Goal: Task Accomplishment & Management: Complete application form

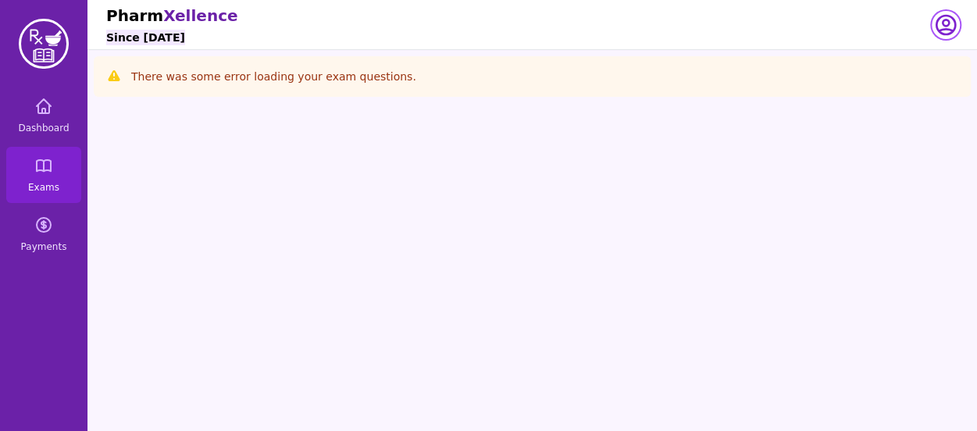
click at [945, 34] on icon "button" at bounding box center [945, 25] width 19 height 19
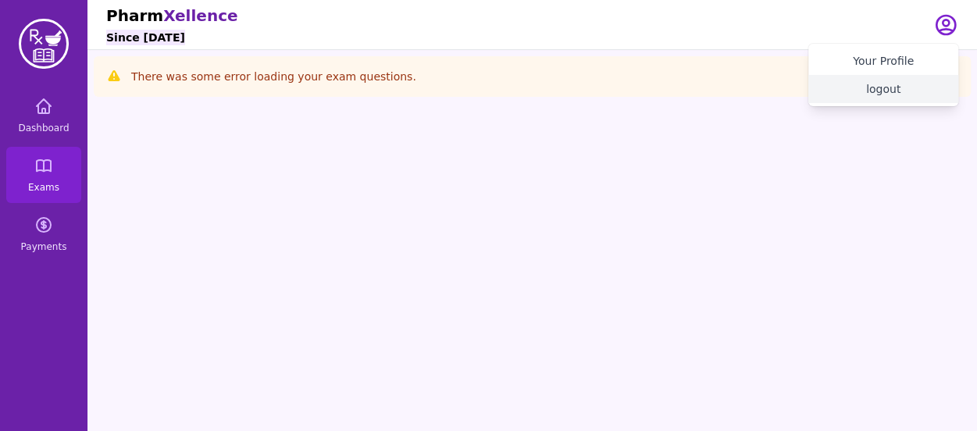
click at [882, 89] on button "logout" at bounding box center [883, 89] width 150 height 28
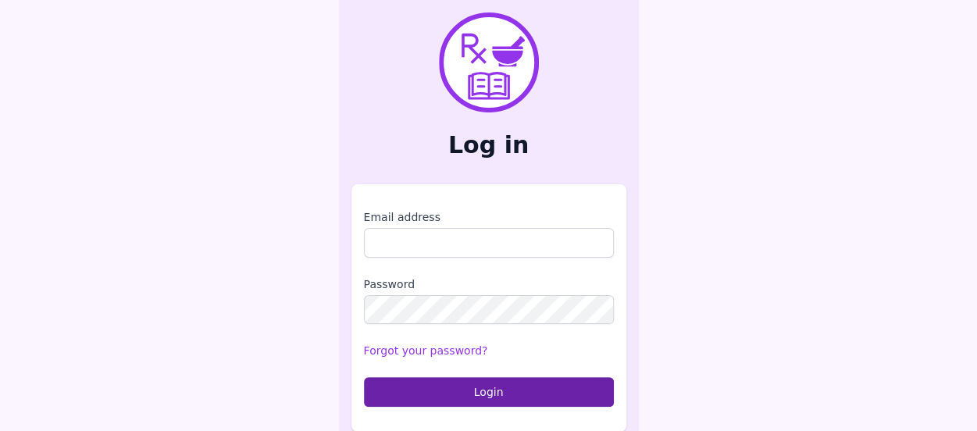
type input "**********"
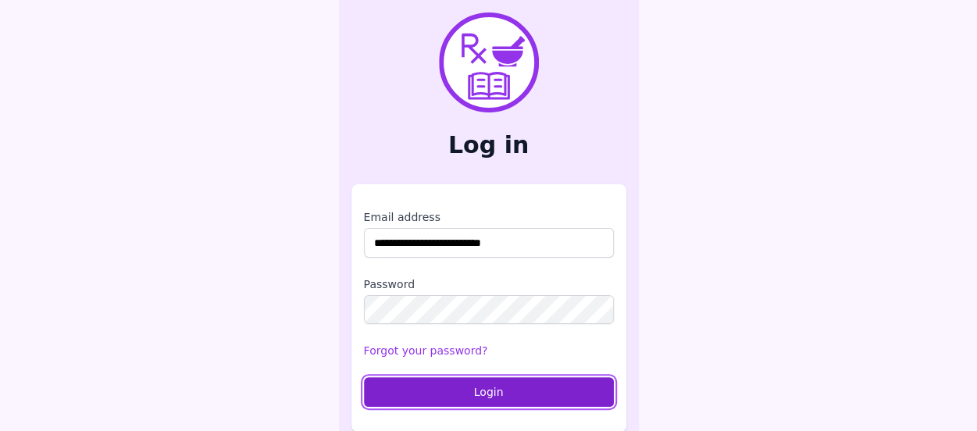
click at [426, 400] on button "Login" at bounding box center [489, 392] width 250 height 30
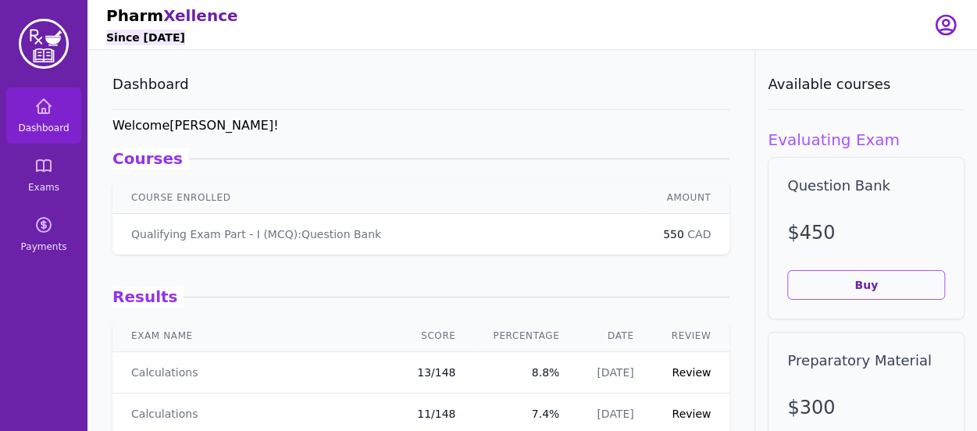
scroll to position [162, 0]
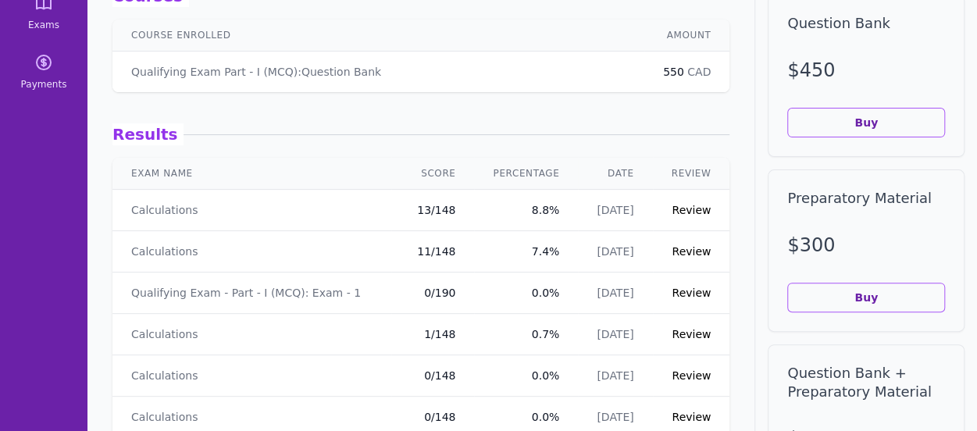
click at [681, 208] on link "Review" at bounding box center [690, 210] width 39 height 12
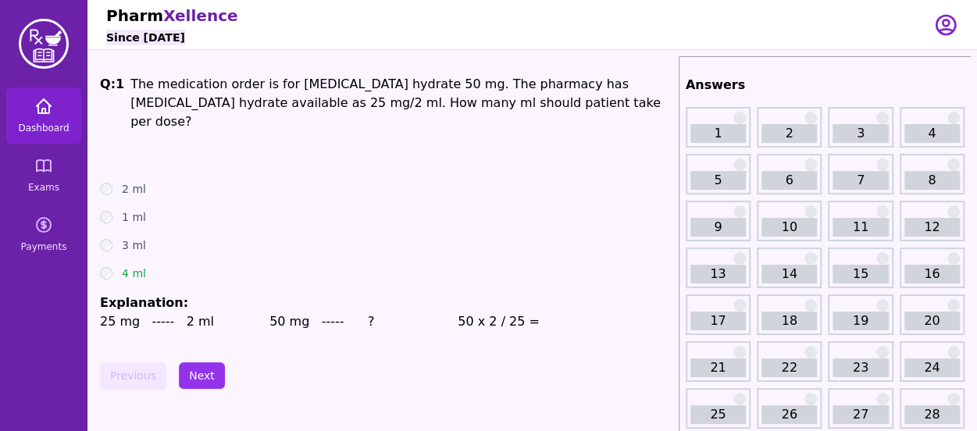
click at [56, 134] on link "Dashboard" at bounding box center [43, 115] width 75 height 56
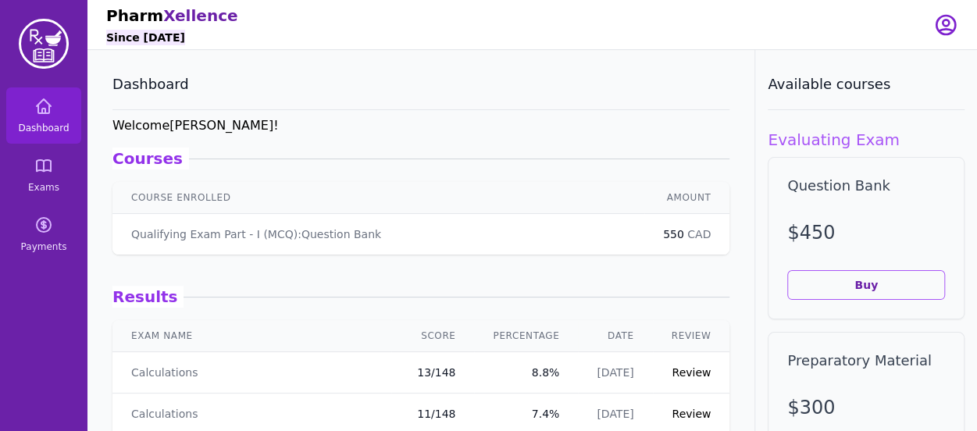
scroll to position [132, 0]
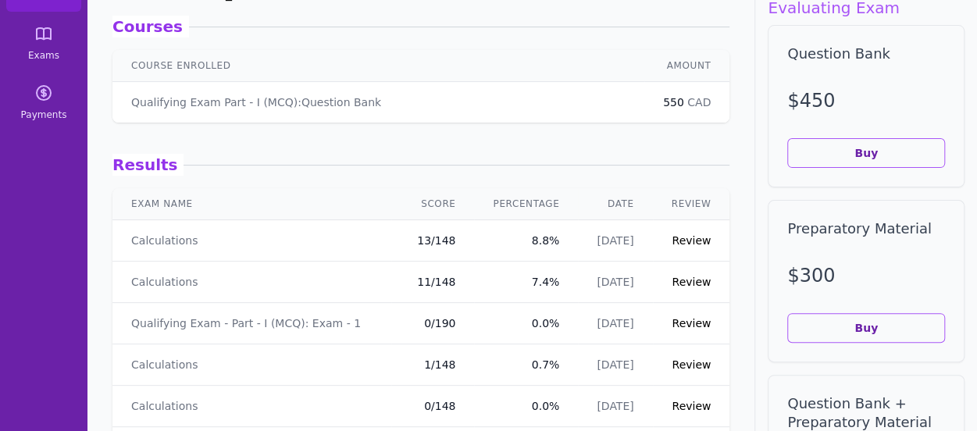
click at [687, 282] on link "Review" at bounding box center [690, 282] width 39 height 12
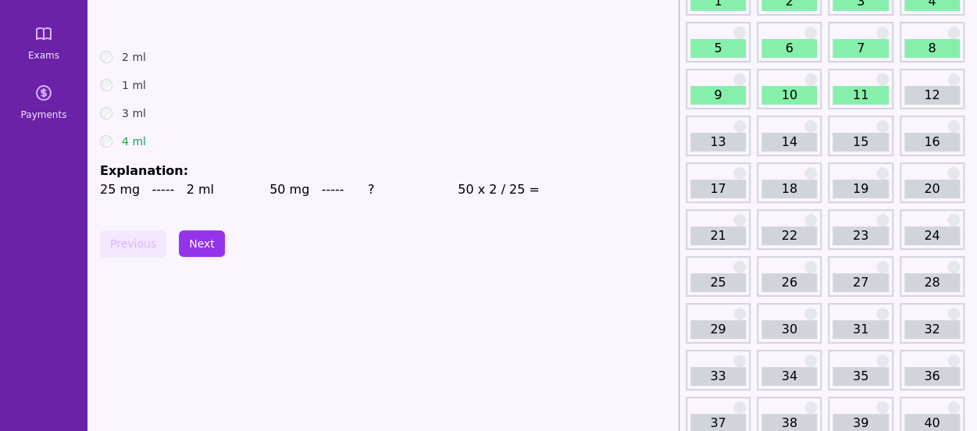
scroll to position [39, 0]
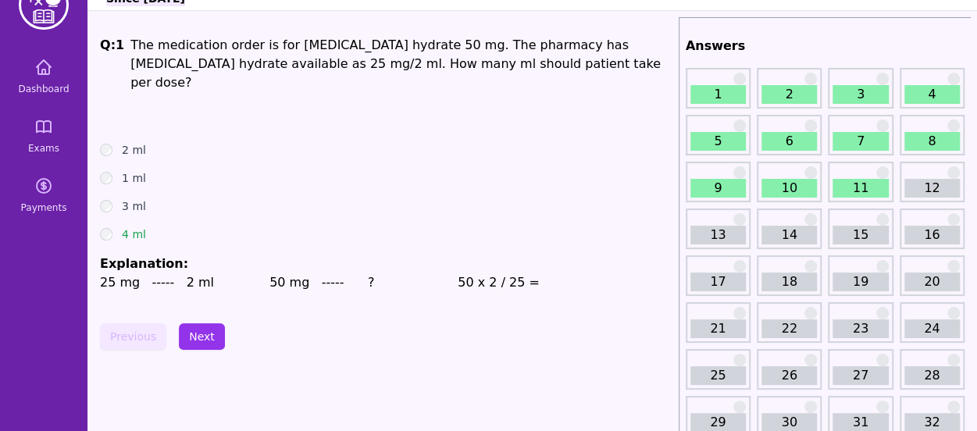
click at [939, 176] on div "12" at bounding box center [931, 182] width 65 height 41
click at [926, 185] on link "12" at bounding box center [931, 188] width 55 height 19
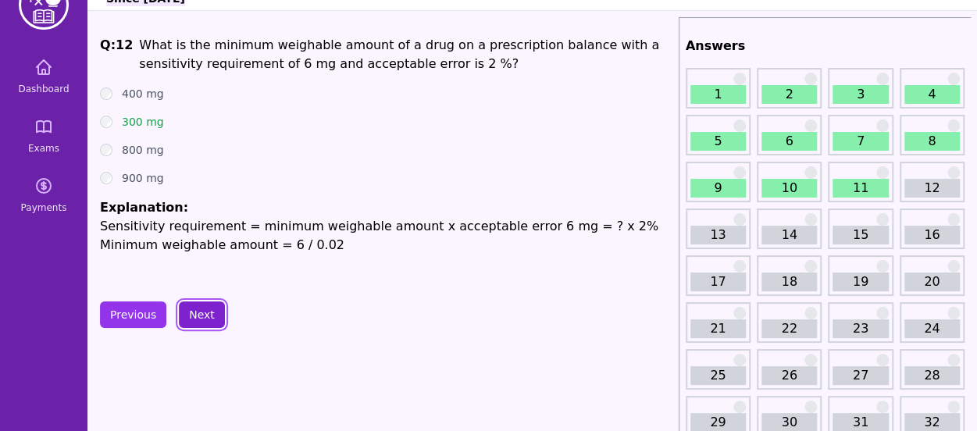
click at [211, 313] on button "Next" at bounding box center [202, 314] width 46 height 27
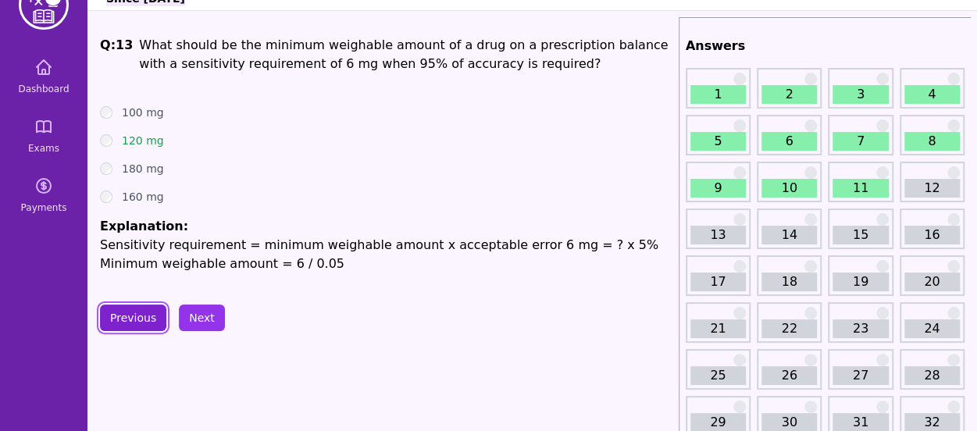
click at [150, 318] on button "Previous" at bounding box center [133, 317] width 66 height 27
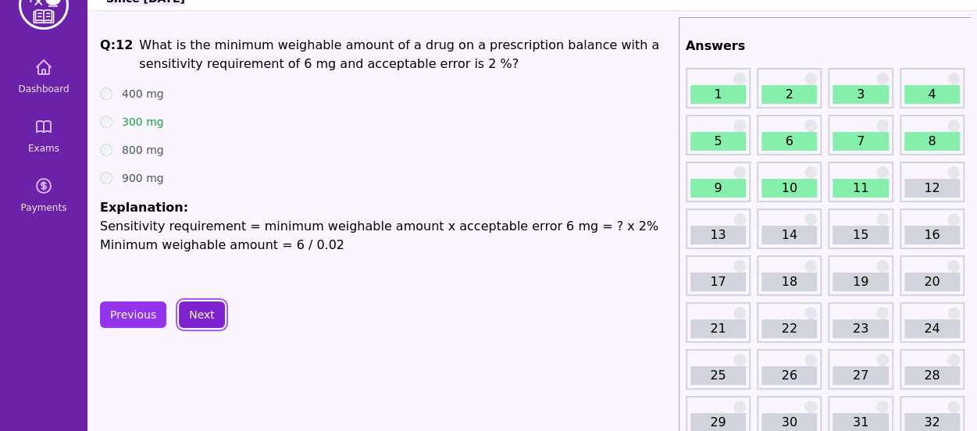
click at [188, 316] on button "Next" at bounding box center [202, 314] width 46 height 27
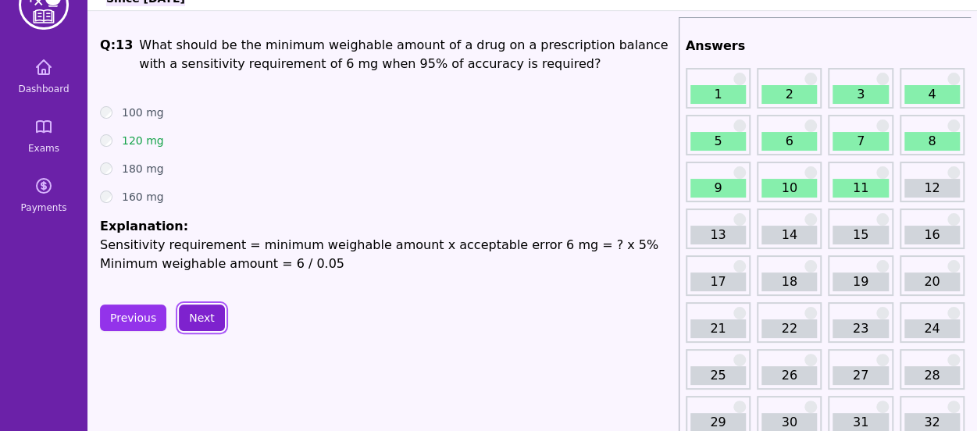
click at [188, 316] on button "Next" at bounding box center [202, 317] width 46 height 27
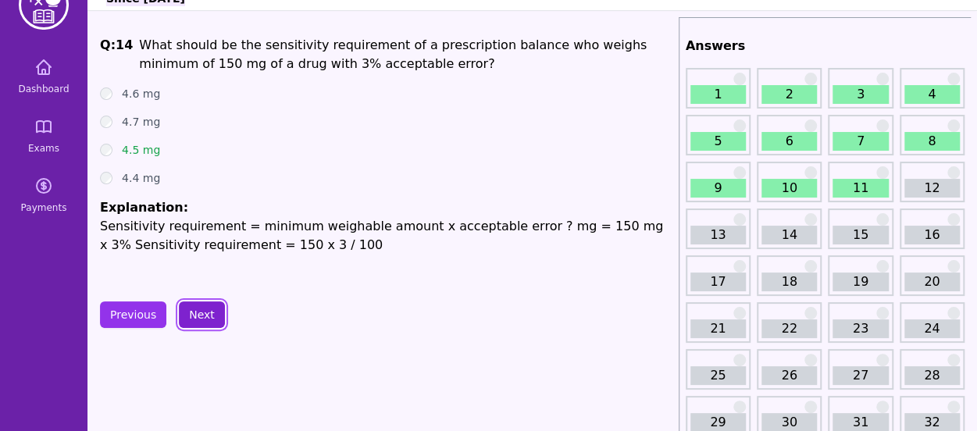
click at [188, 316] on button "Next" at bounding box center [202, 314] width 46 height 27
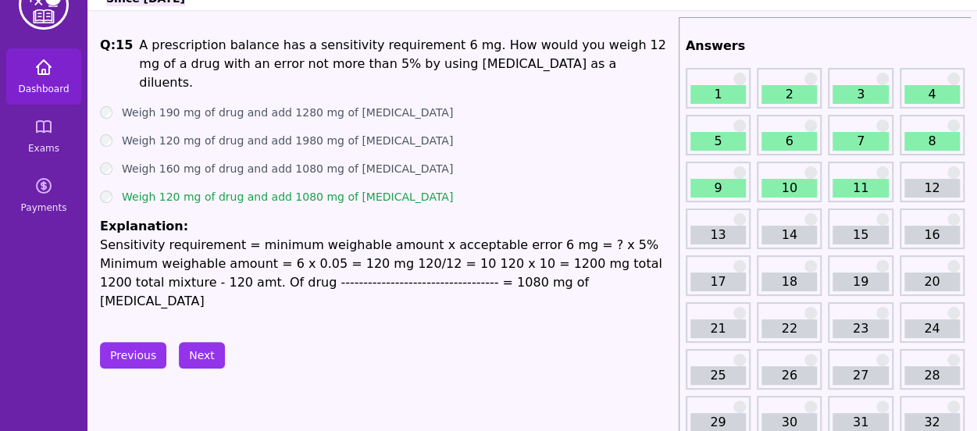
click at [50, 78] on link "Dashboard" at bounding box center [43, 76] width 75 height 56
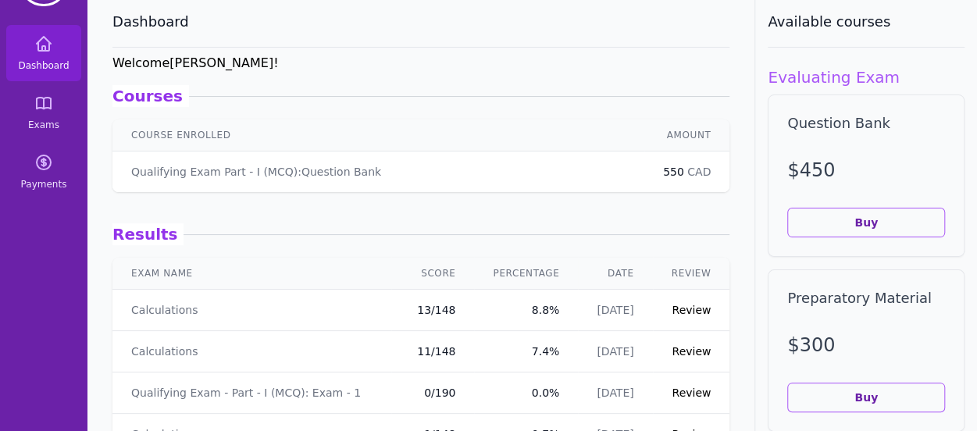
scroll to position [65, 0]
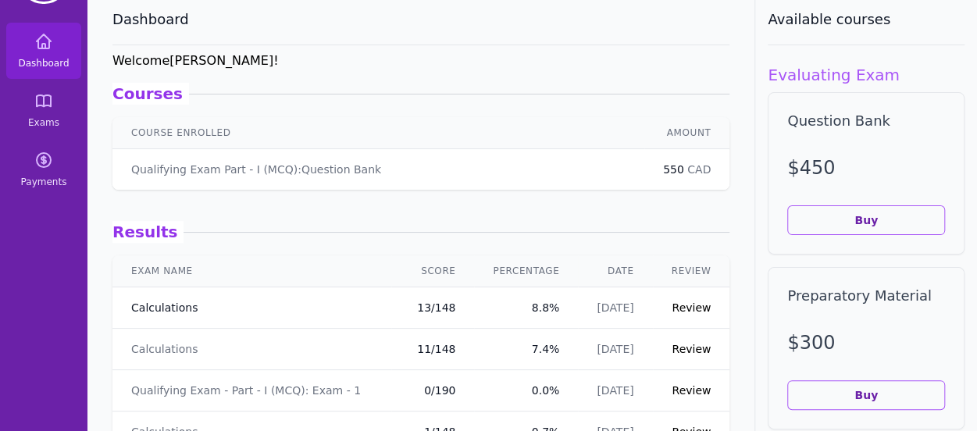
click at [175, 304] on link "Calculations" at bounding box center [164, 308] width 66 height 16
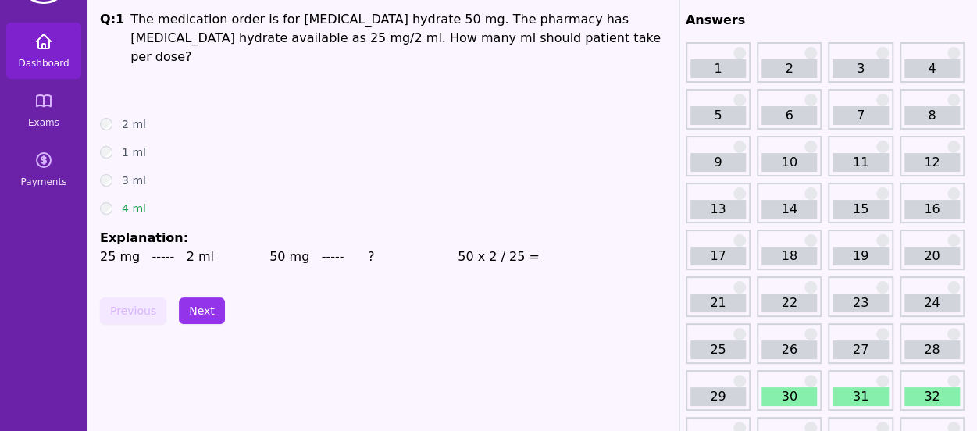
click at [36, 49] on icon at bounding box center [43, 41] width 19 height 19
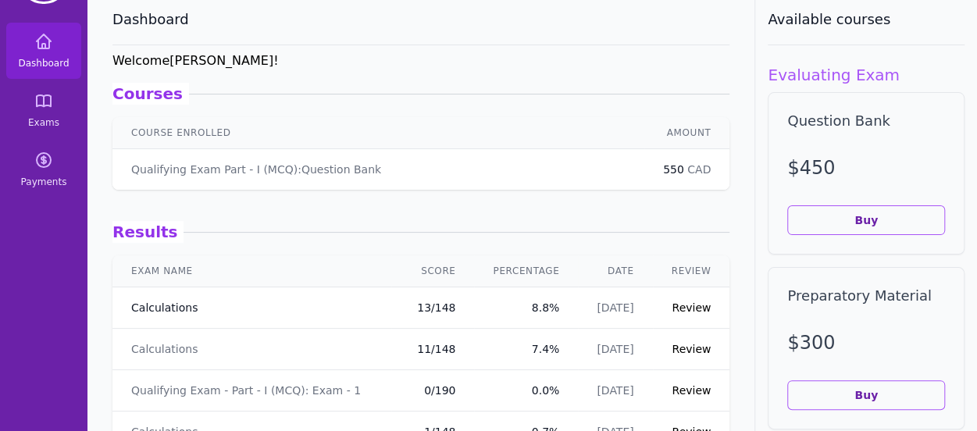
click at [180, 307] on link "Calculations" at bounding box center [164, 308] width 66 height 16
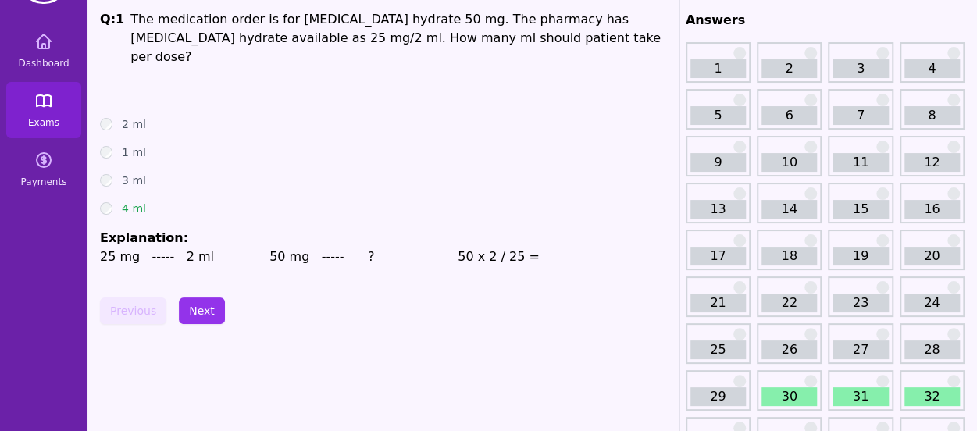
click at [39, 98] on icon at bounding box center [43, 100] width 19 height 19
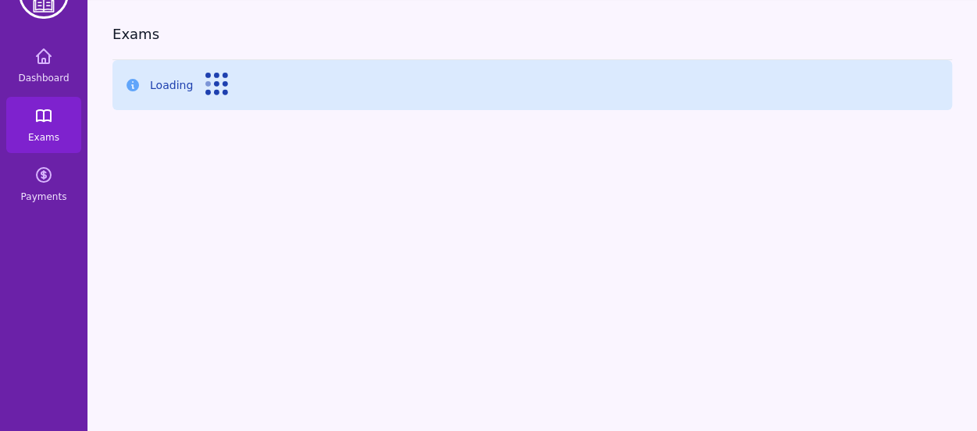
scroll to position [65, 0]
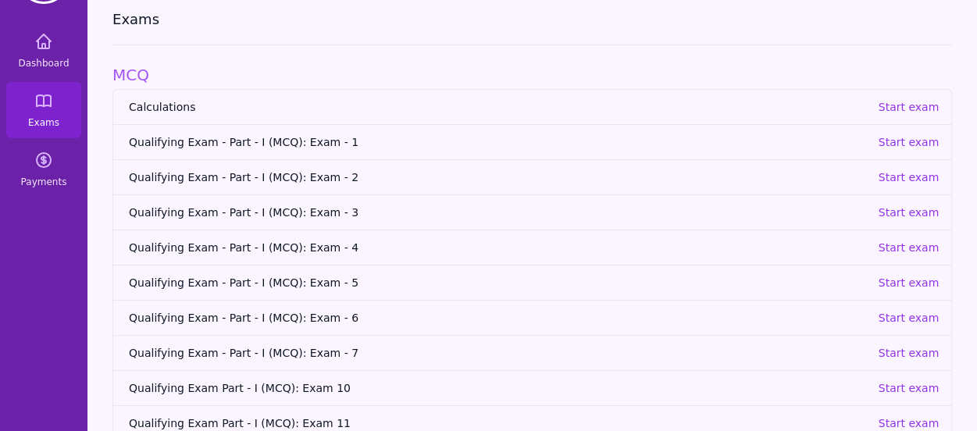
click at [283, 137] on span "Qualifying Exam - Part - I (MCQ): Exam - 1" at bounding box center [497, 142] width 736 height 16
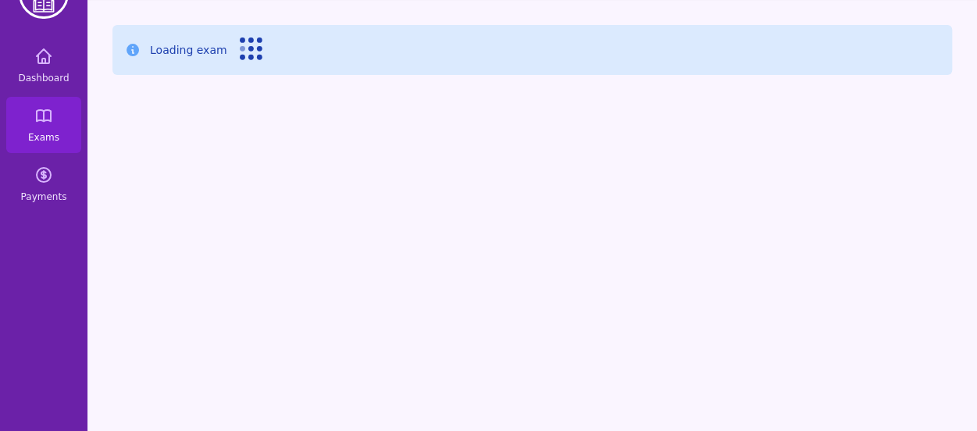
scroll to position [50, 0]
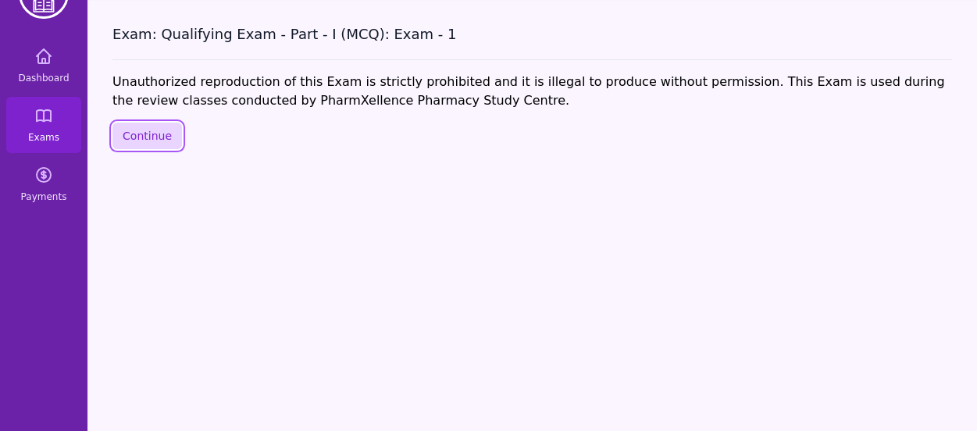
click at [150, 131] on button "Continue" at bounding box center [146, 136] width 69 height 27
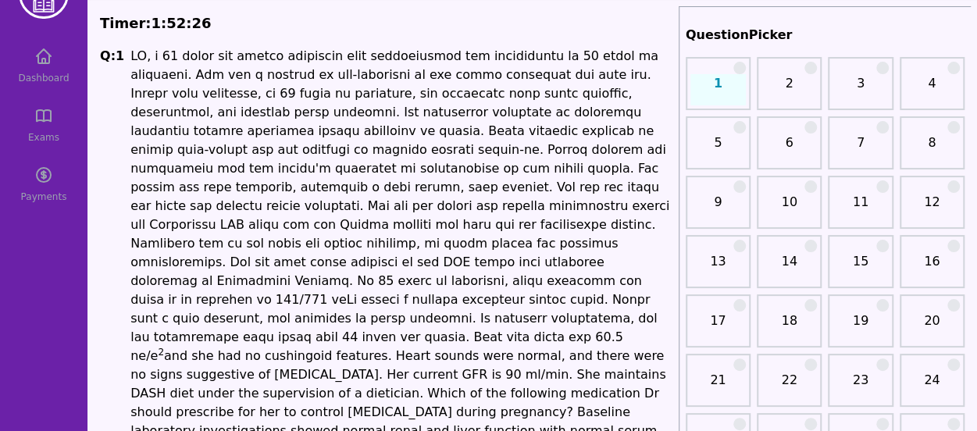
click at [150, 131] on p "2 and she had no cushingoid features. Heart sounds were normal, and there were …" at bounding box center [401, 290] width 542 height 487
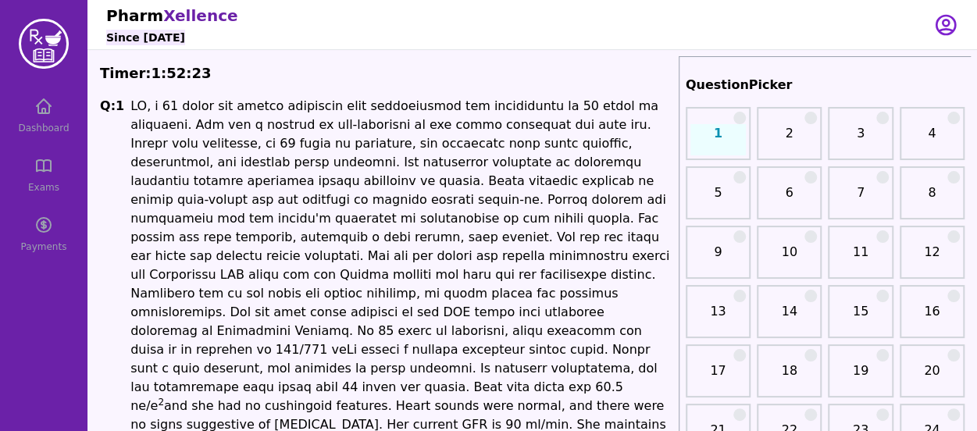
click at [31, 132] on div "Dashboard Exams Payments" at bounding box center [43, 174] width 87 height 175
click at [37, 127] on div "Dashboard Exams Payments" at bounding box center [43, 174] width 87 height 175
click at [48, 116] on div "Dashboard Exams Payments" at bounding box center [43, 174] width 87 height 175
click at [34, 193] on div "Dashboard Exams Payments" at bounding box center [43, 174] width 87 height 175
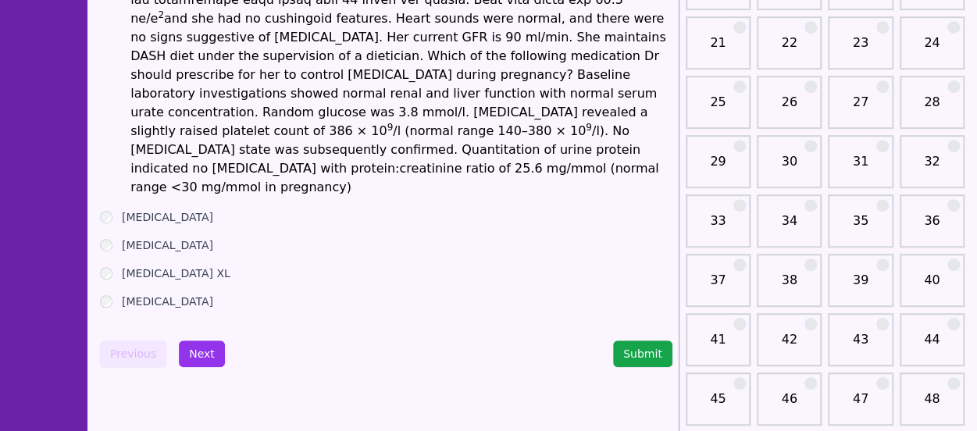
scroll to position [389, 0]
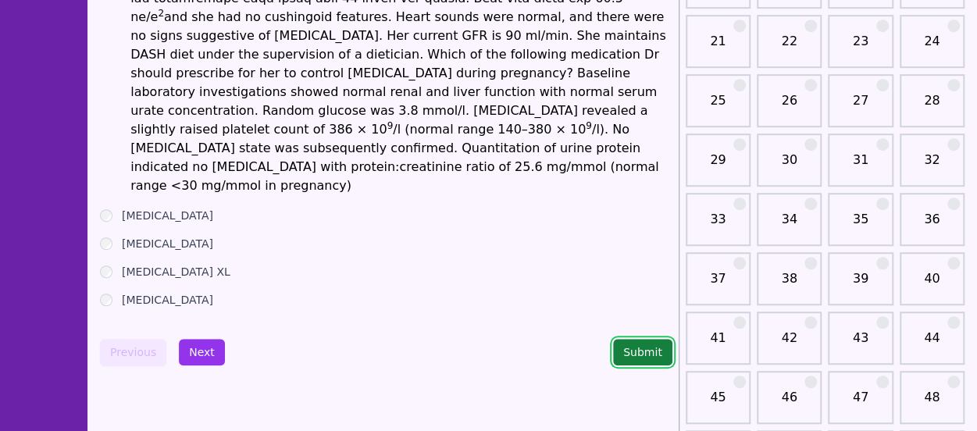
click at [624, 339] on button "Submit" at bounding box center [642, 352] width 59 height 27
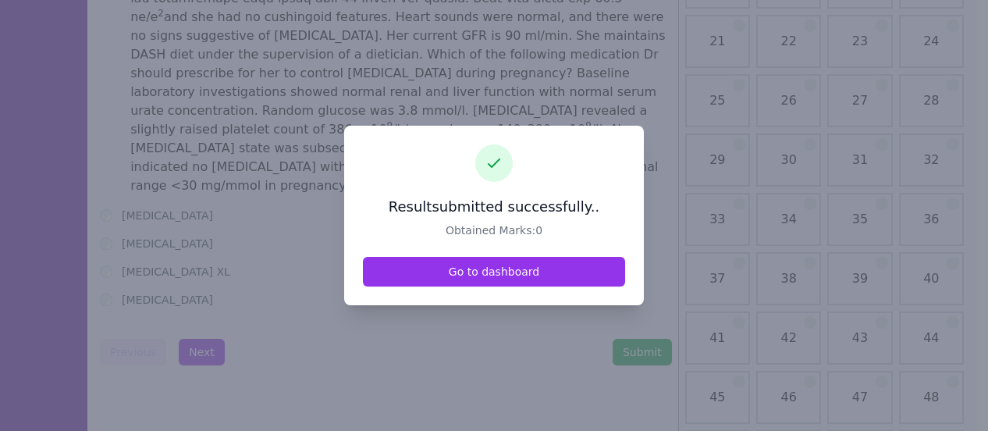
click at [404, 252] on div "Result submitted successfully.. Obtained Marks: 0 Go to dashboard" at bounding box center [494, 216] width 300 height 180
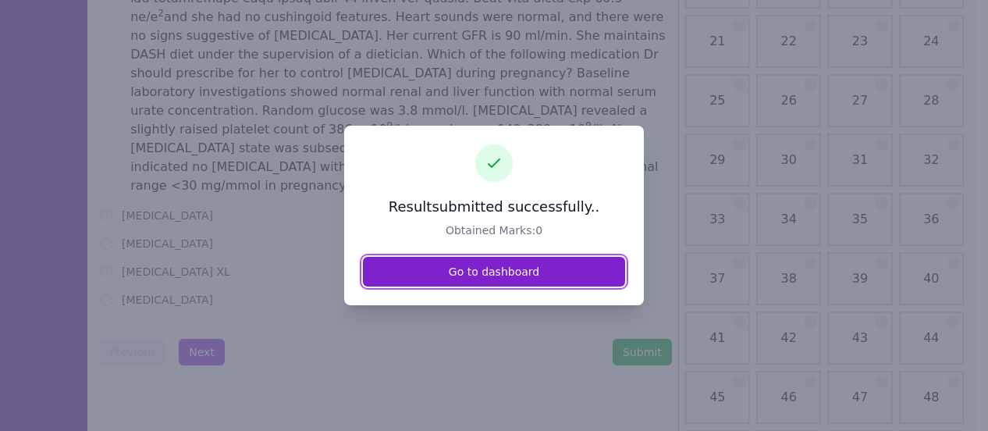
click at [411, 277] on link "Go to dashboard" at bounding box center [494, 272] width 262 height 30
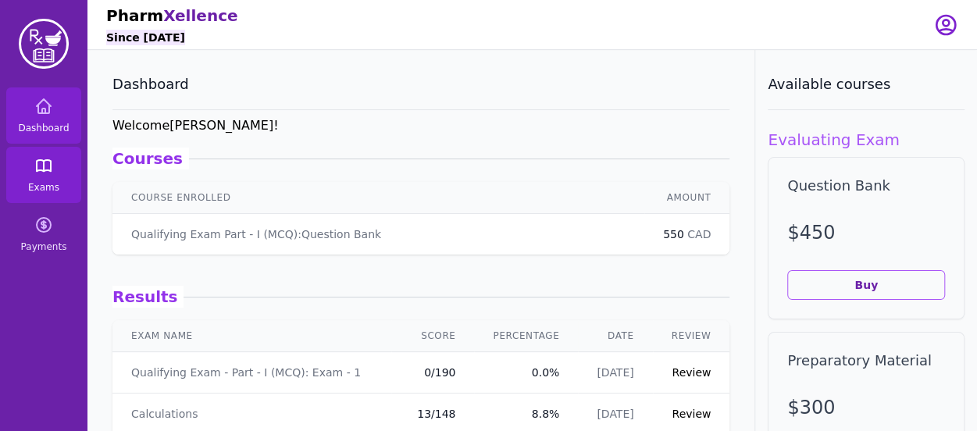
click at [74, 186] on link "Exams" at bounding box center [43, 175] width 75 height 56
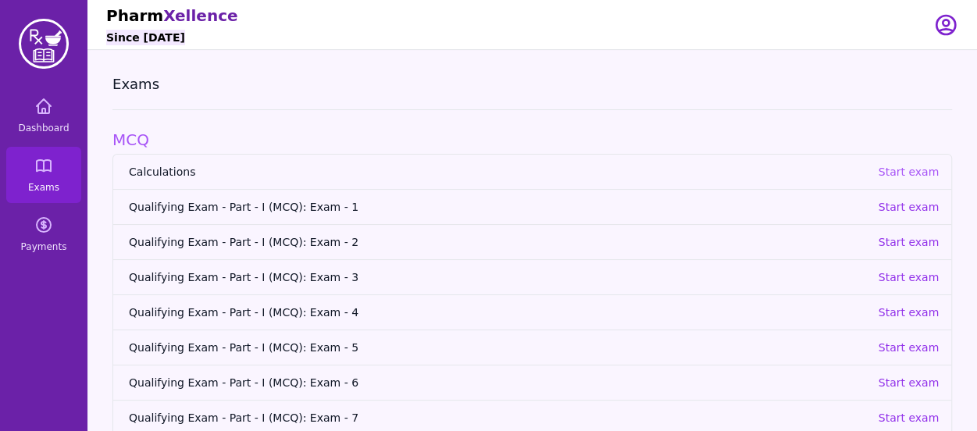
click at [920, 173] on p "Start exam" at bounding box center [907, 172] width 61 height 16
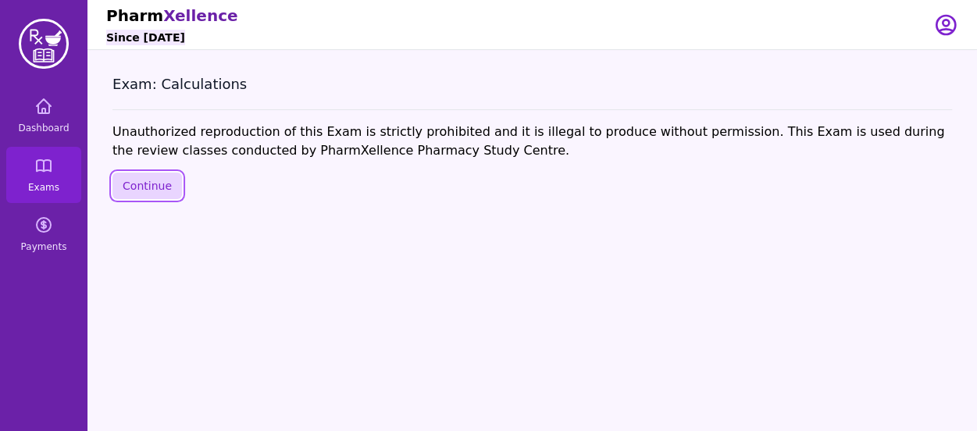
click at [176, 179] on button "Continue" at bounding box center [146, 186] width 69 height 27
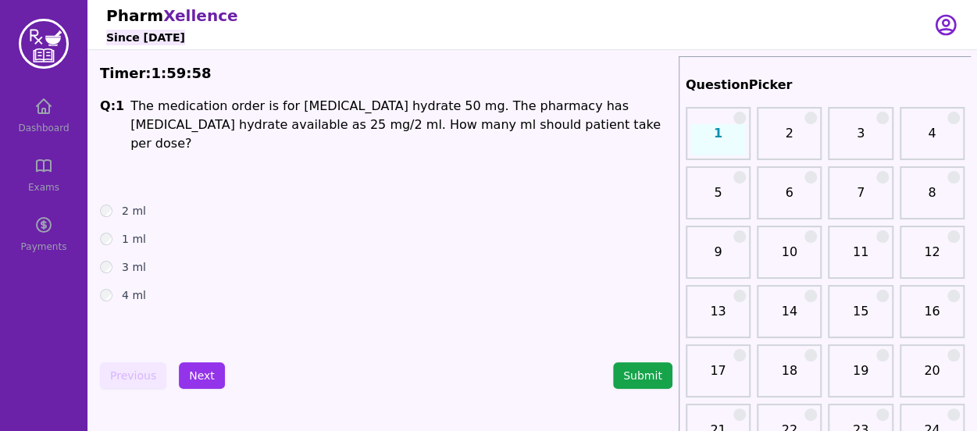
click at [871, 260] on link "11" at bounding box center [859, 258] width 55 height 31
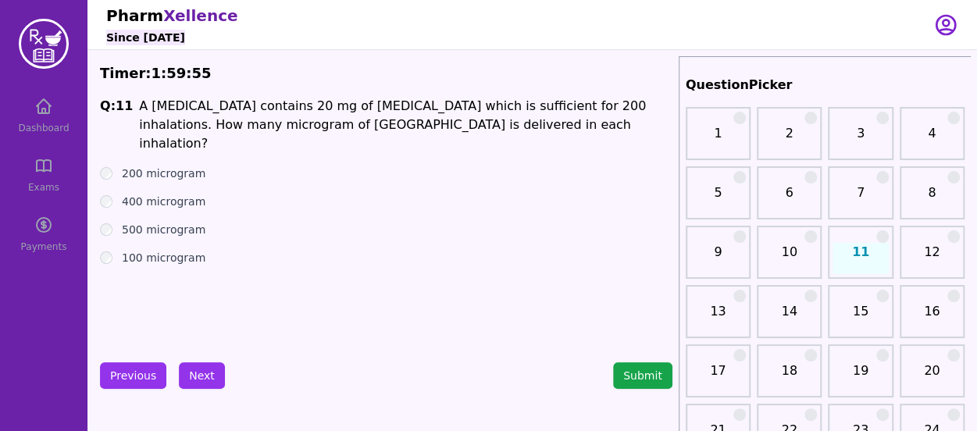
click at [913, 272] on link "12" at bounding box center [931, 258] width 55 height 31
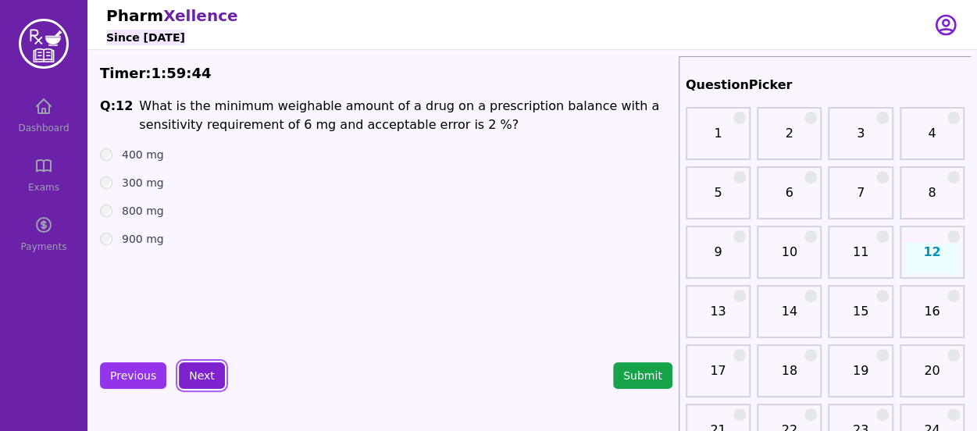
click at [189, 366] on button "Next" at bounding box center [202, 375] width 46 height 27
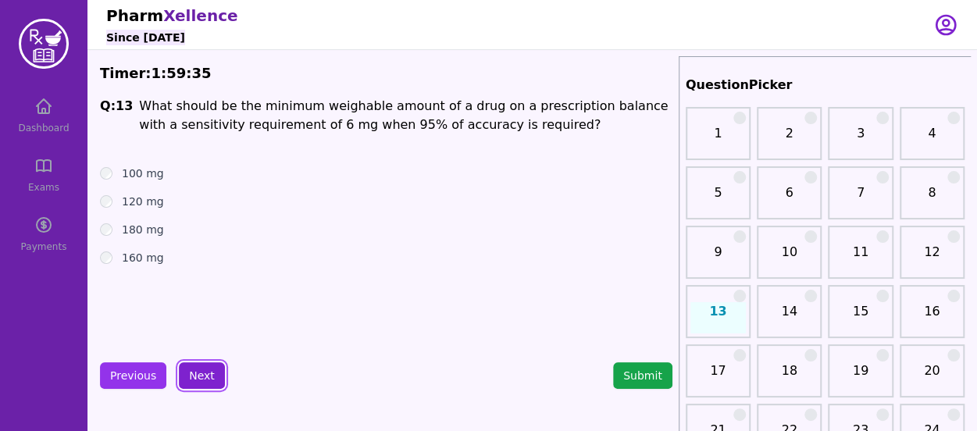
click at [196, 377] on button "Next" at bounding box center [202, 375] width 46 height 27
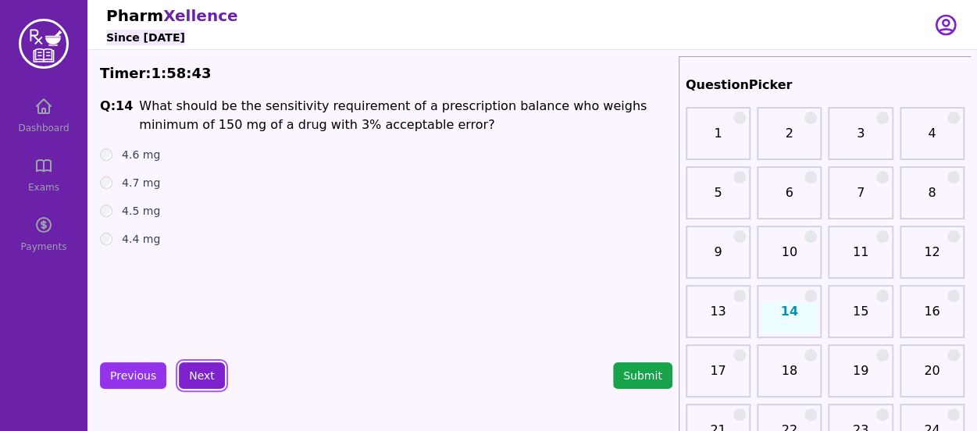
click at [187, 378] on button "Next" at bounding box center [202, 375] width 46 height 27
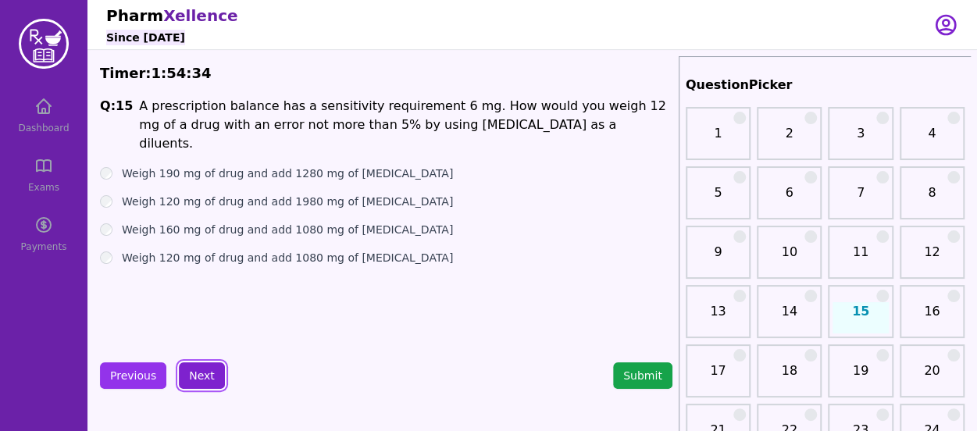
click at [201, 378] on button "Next" at bounding box center [202, 375] width 46 height 27
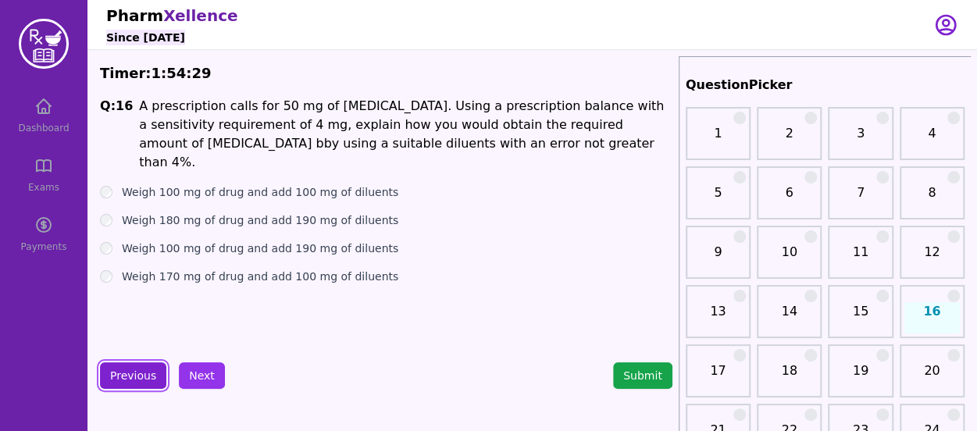
click at [149, 369] on button "Previous" at bounding box center [133, 375] width 66 height 27
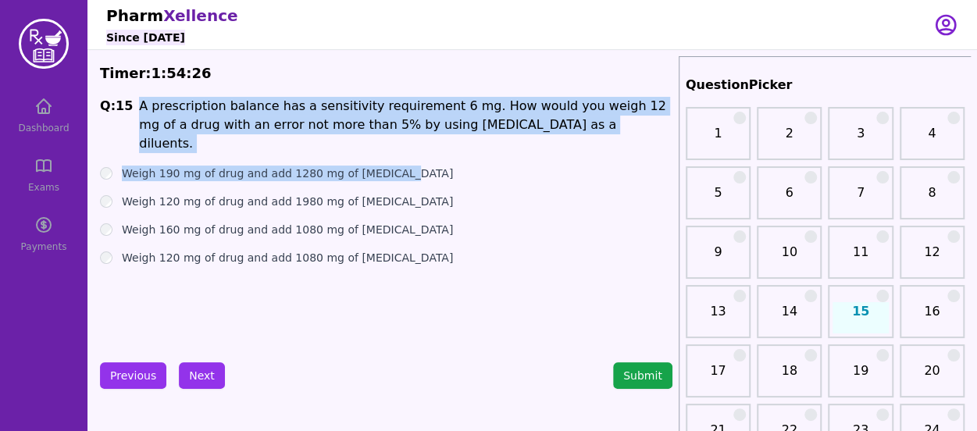
drag, startPoint x: 128, startPoint y: 104, endPoint x: 468, endPoint y: 152, distance: 343.8
click at [468, 152] on div "Q: 15 A prescription balance has a sensitivity requirement 6 mg. How would you …" at bounding box center [386, 214] width 572 height 234
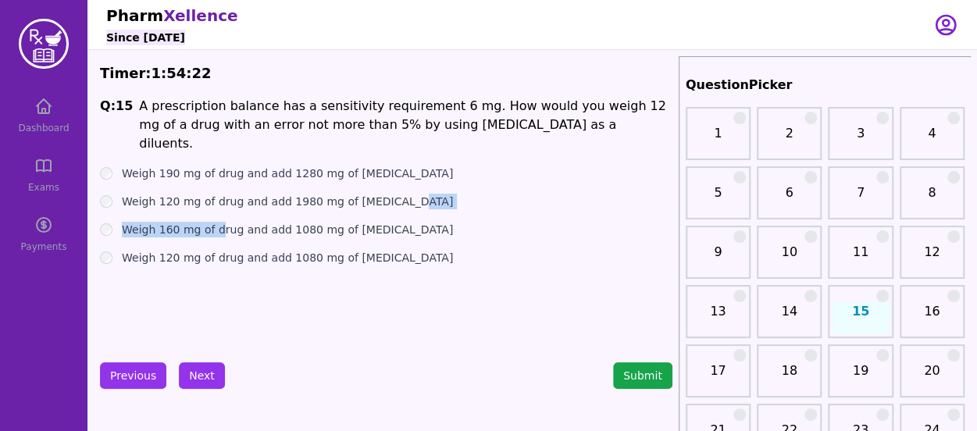
drag, startPoint x: 511, startPoint y: 168, endPoint x: 212, endPoint y: 194, distance: 299.4
click at [212, 194] on ul "Weigh 190 mg of drug and add 1280 mg of [MEDICAL_DATA] Weigh 120 mg of drug and…" at bounding box center [386, 215] width 572 height 100
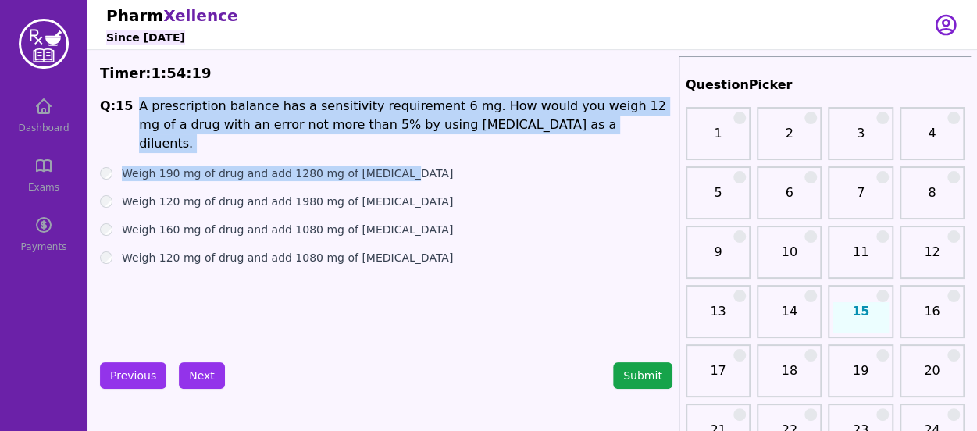
drag, startPoint x: 135, startPoint y: 102, endPoint x: 497, endPoint y: 159, distance: 366.7
click at [497, 159] on div "Q: 15 A prescription balance has a sensitivity requirement 6 mg. How would you …" at bounding box center [386, 214] width 572 height 234
click at [139, 109] on span "A prescription balance has a sensitivity requirement 6 mg. How would you weigh …" at bounding box center [402, 124] width 527 height 52
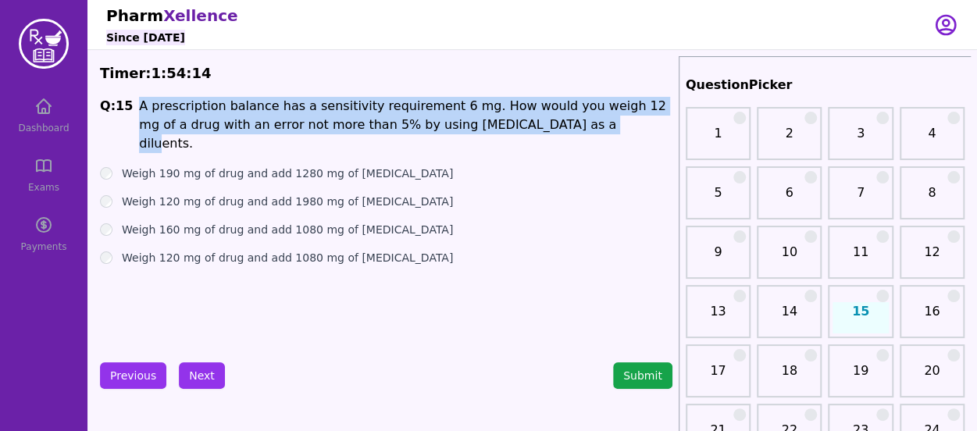
drag, startPoint x: 133, startPoint y: 102, endPoint x: 535, endPoint y: 122, distance: 402.5
click at [535, 122] on p "A prescription balance has a sensitivity requirement 6 mg. How would you weigh …" at bounding box center [405, 125] width 532 height 56
copy span "A prescription balance has a sensitivity requirement 6 mg. How would you weigh …"
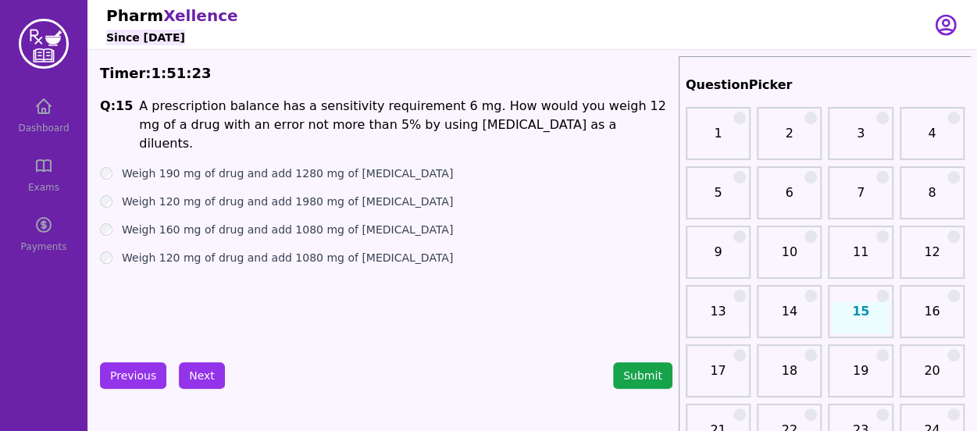
click at [120, 313] on div "Q: 15 A prescription balance has a sensitivity requirement 6 mg. How would you …" at bounding box center [386, 214] width 572 height 234
click at [194, 368] on button "Next" at bounding box center [202, 375] width 46 height 27
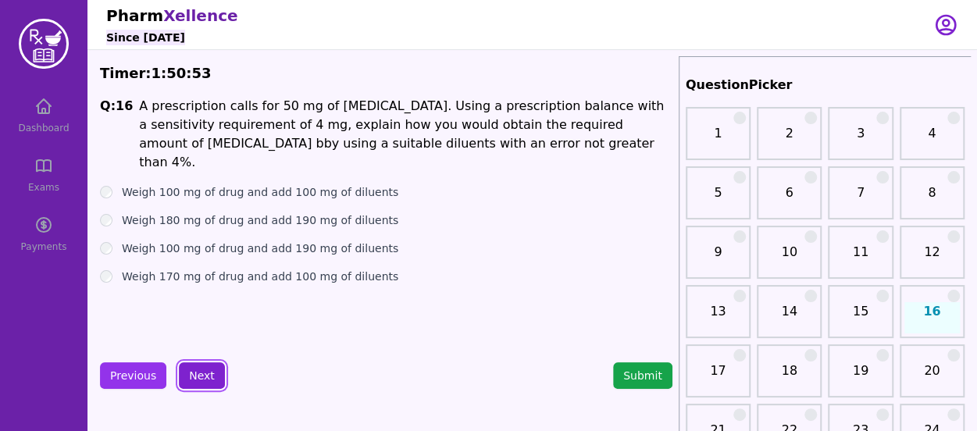
click at [194, 368] on button "Next" at bounding box center [202, 375] width 46 height 27
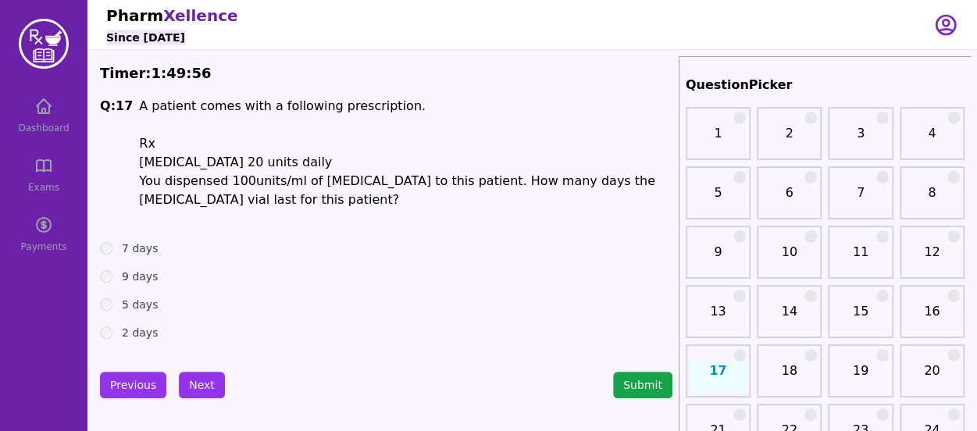
click at [102, 296] on ul "7 days 9 days 5 days 2 days" at bounding box center [386, 290] width 572 height 100
click at [189, 382] on button "Next" at bounding box center [202, 385] width 46 height 27
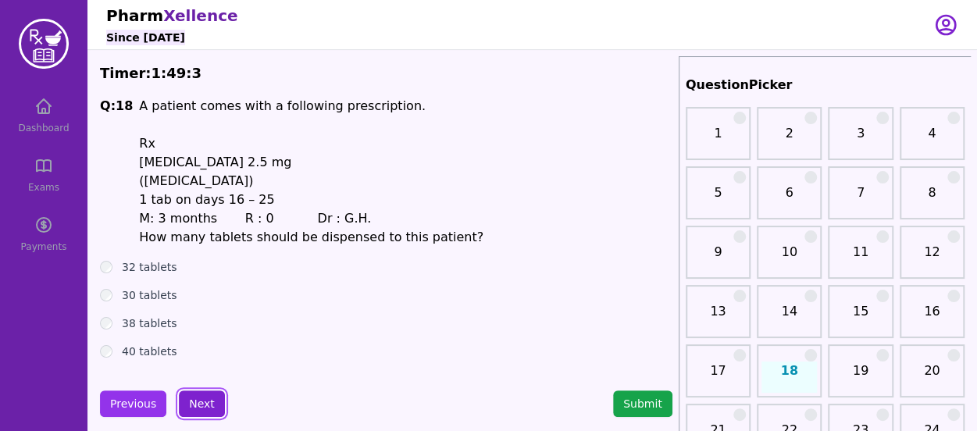
click at [197, 402] on button "Next" at bounding box center [202, 403] width 46 height 27
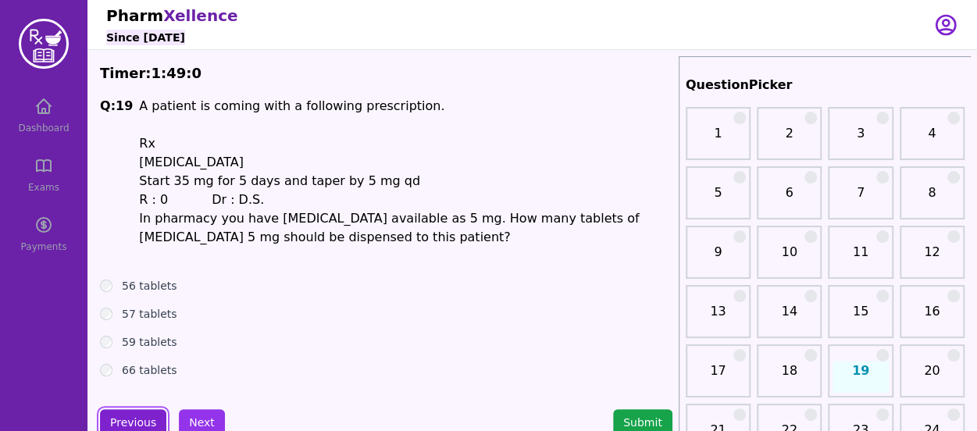
click at [153, 418] on button "Previous" at bounding box center [133, 422] width 66 height 27
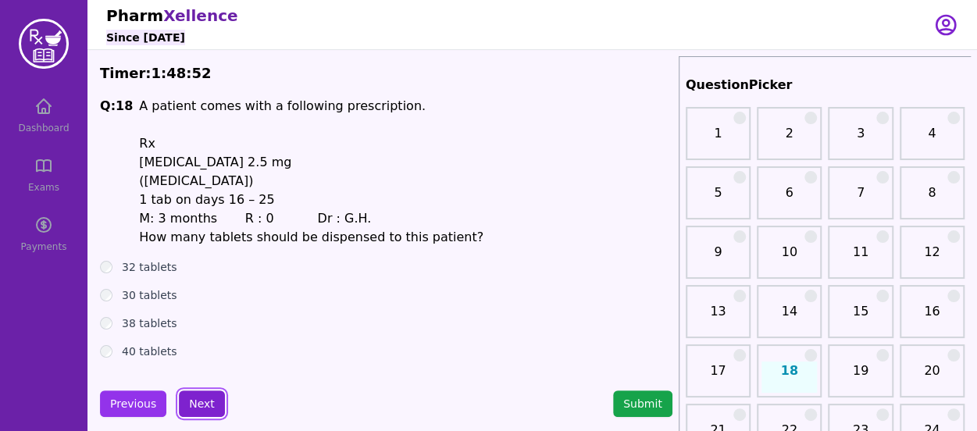
click at [190, 397] on button "Next" at bounding box center [202, 403] width 46 height 27
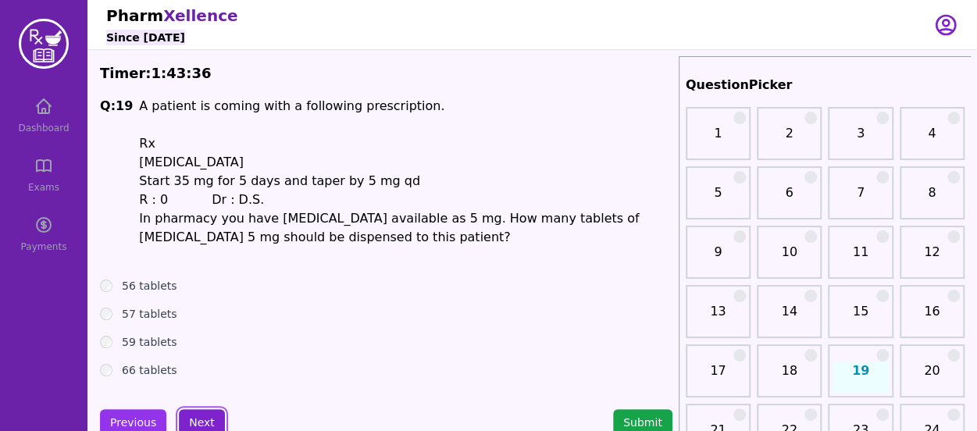
click at [205, 421] on button "Next" at bounding box center [202, 422] width 46 height 27
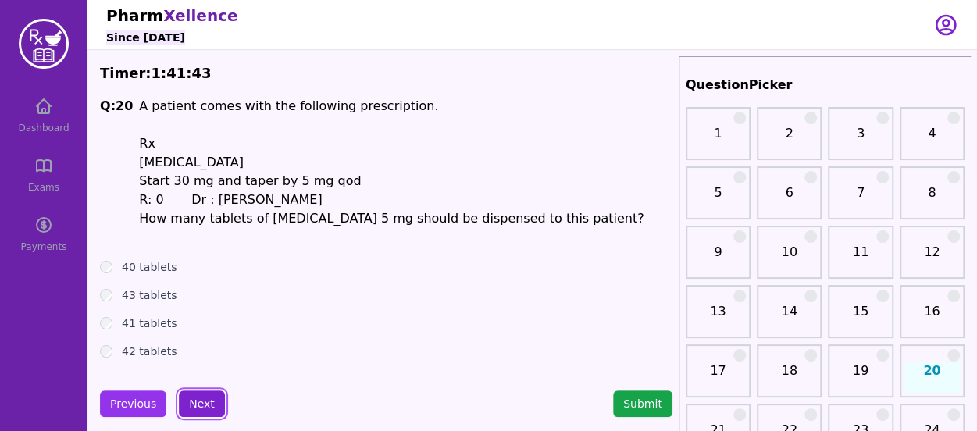
click at [194, 407] on button "Next" at bounding box center [202, 403] width 46 height 27
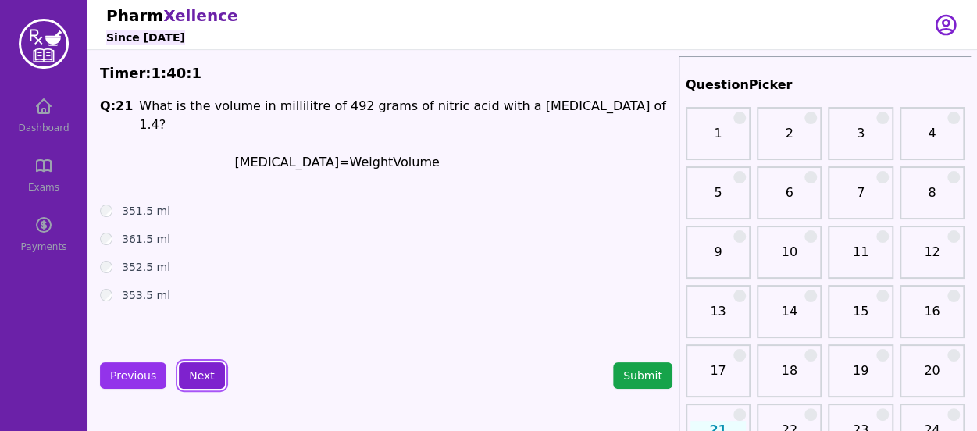
click at [211, 375] on button "Next" at bounding box center [202, 375] width 46 height 27
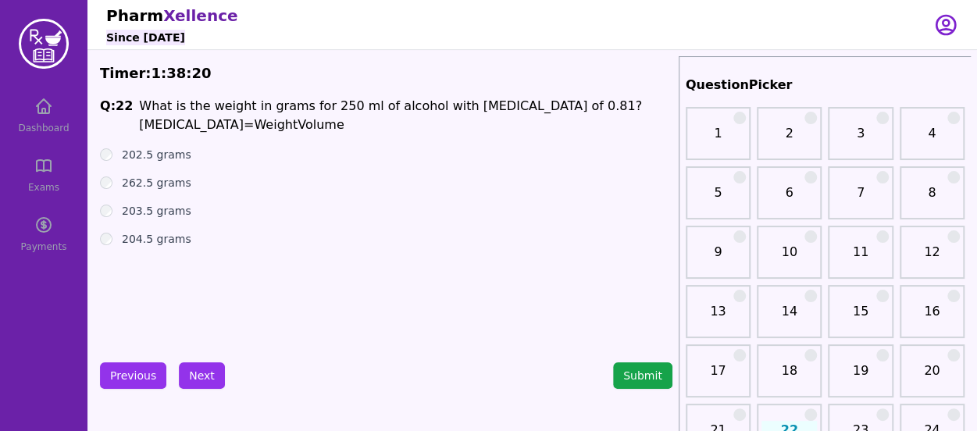
click at [101, 146] on div "Q: 22 What is the weight in grams for 250 ml of alcohol with [MEDICAL_DATA] of …" at bounding box center [386, 214] width 572 height 234
click at [199, 372] on button "Next" at bounding box center [202, 375] width 46 height 27
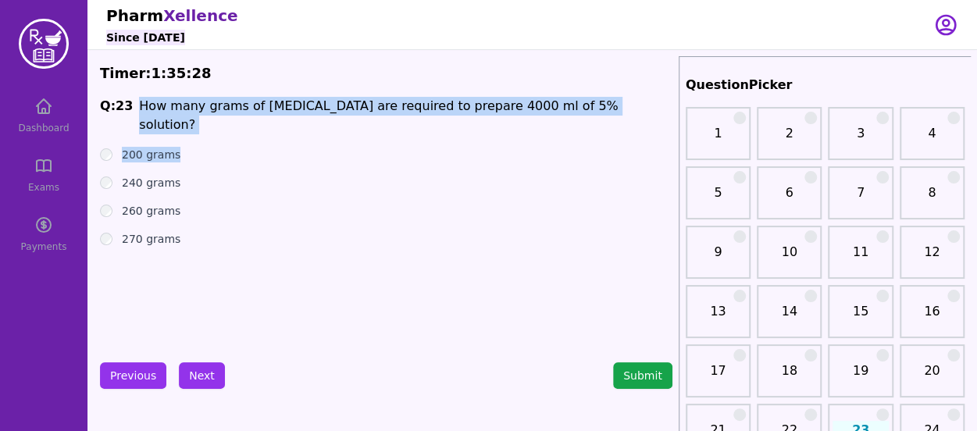
drag, startPoint x: 136, startPoint y: 109, endPoint x: 466, endPoint y: 144, distance: 332.0
click at [466, 144] on div "Q: 23 How many grams of [MEDICAL_DATA] are required to prepare 4000 ml of 5% so…" at bounding box center [386, 214] width 572 height 234
copy div "How many grams of [MEDICAL_DATA] are required to prepare 4000 ml of 5% solution…"
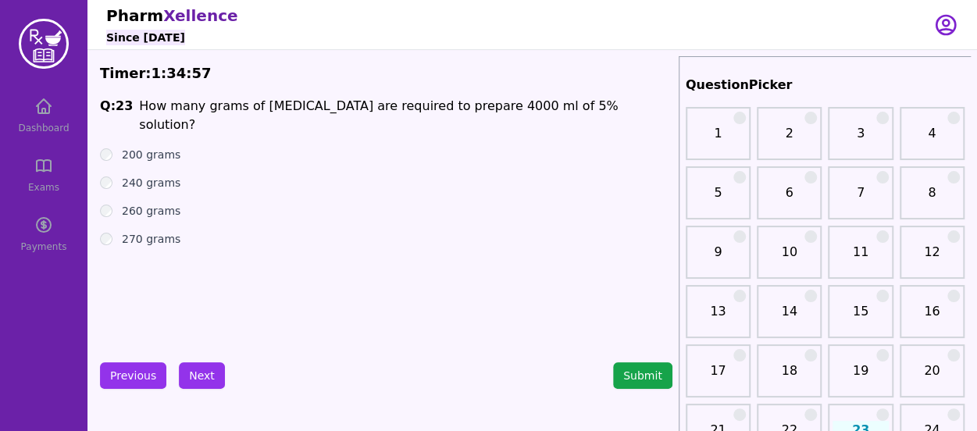
click at [109, 318] on div "Q: 23 How many grams of [MEDICAL_DATA] are required to prepare 4000 ml of 5% so…" at bounding box center [386, 214] width 572 height 234
click at [192, 367] on button "Next" at bounding box center [202, 375] width 46 height 27
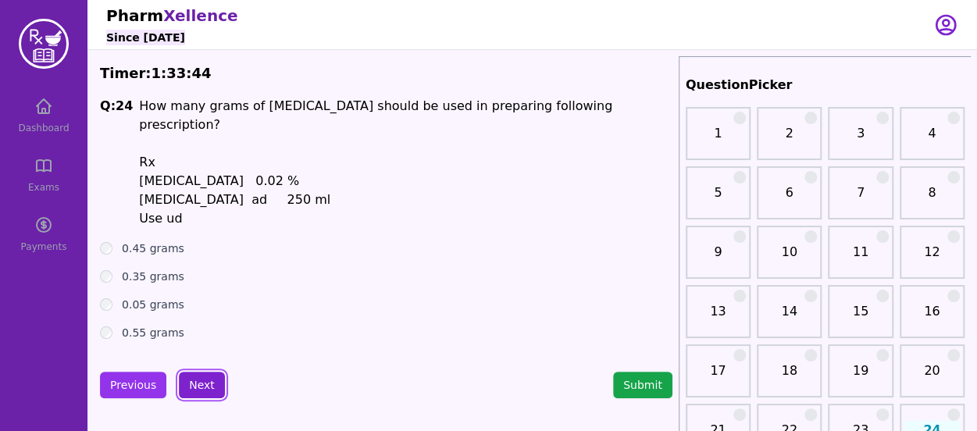
click at [195, 379] on button "Next" at bounding box center [202, 385] width 46 height 27
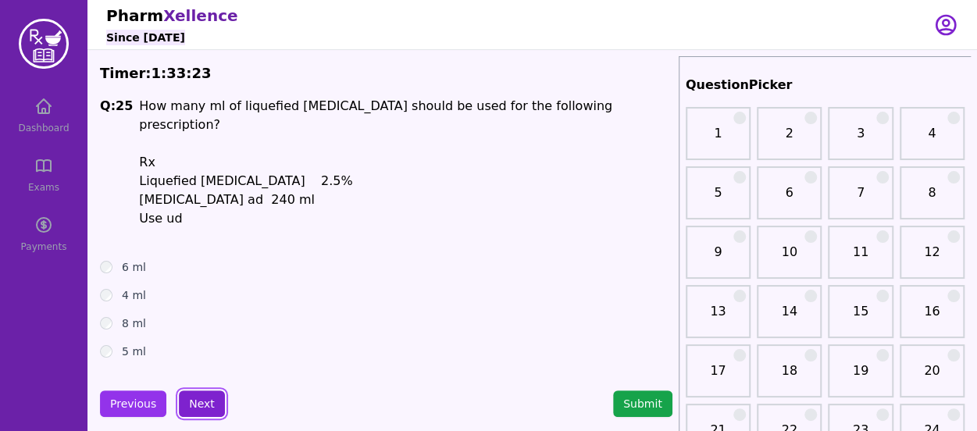
click at [188, 390] on button "Next" at bounding box center [202, 403] width 46 height 27
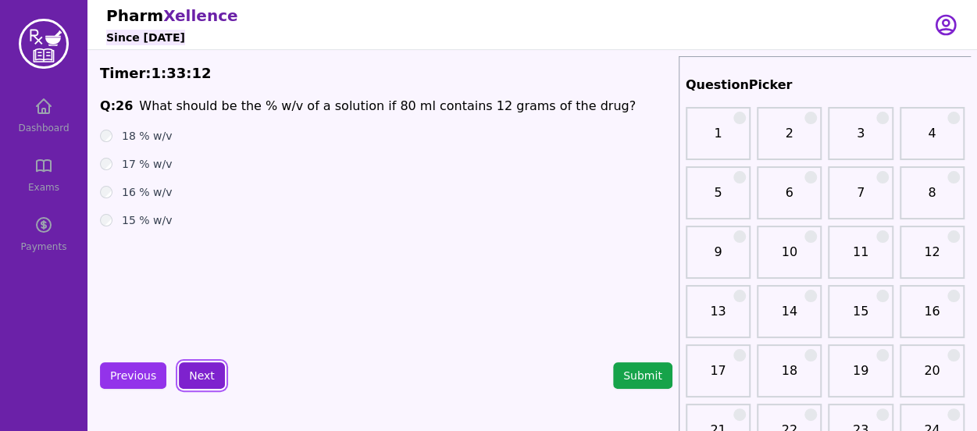
click at [188, 383] on button "Next" at bounding box center [202, 375] width 46 height 27
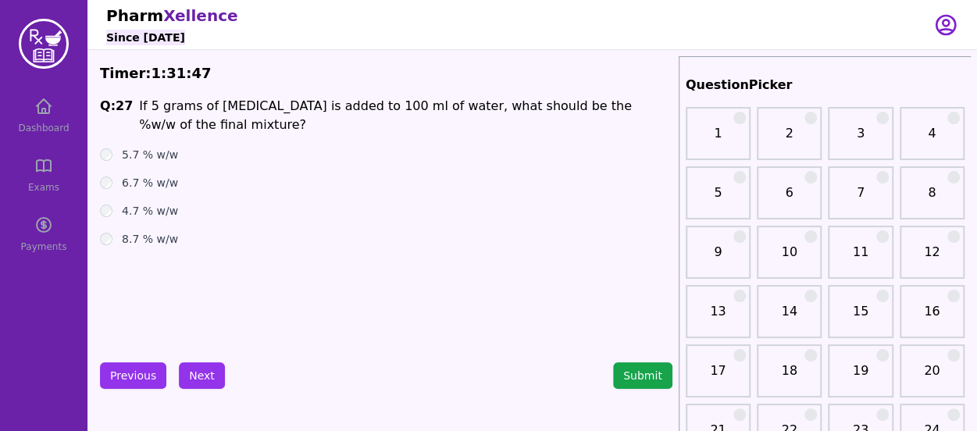
click at [132, 107] on span "Q: 27 If 5 grams of [MEDICAL_DATA] is added to 100 ml of water, what should be …" at bounding box center [386, 115] width 572 height 37
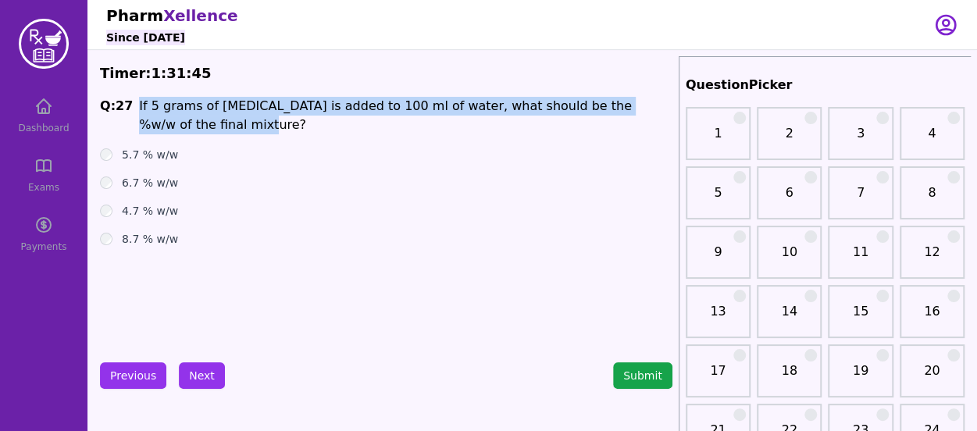
drag, startPoint x: 131, startPoint y: 105, endPoint x: 219, endPoint y: 119, distance: 89.4
click at [219, 119] on span "Q: 27 If 5 grams of [MEDICAL_DATA] is added to 100 ml of water, what should be …" at bounding box center [386, 115] width 572 height 37
copy span "If 5 grams of [MEDICAL_DATA] is added to 100 ml of water, what should be the %w…"
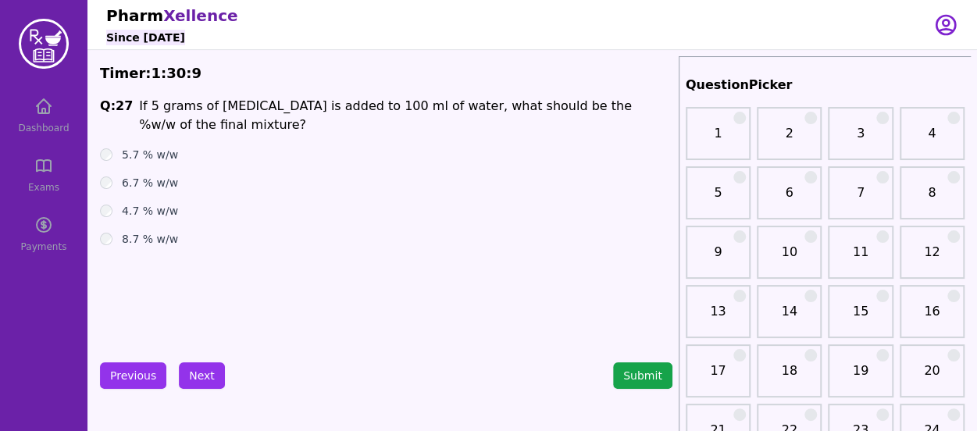
click at [524, 27] on div "Pharm Xellence Since [DATE]" at bounding box center [510, 24] width 808 height 49
click at [200, 366] on button "Next" at bounding box center [202, 375] width 46 height 27
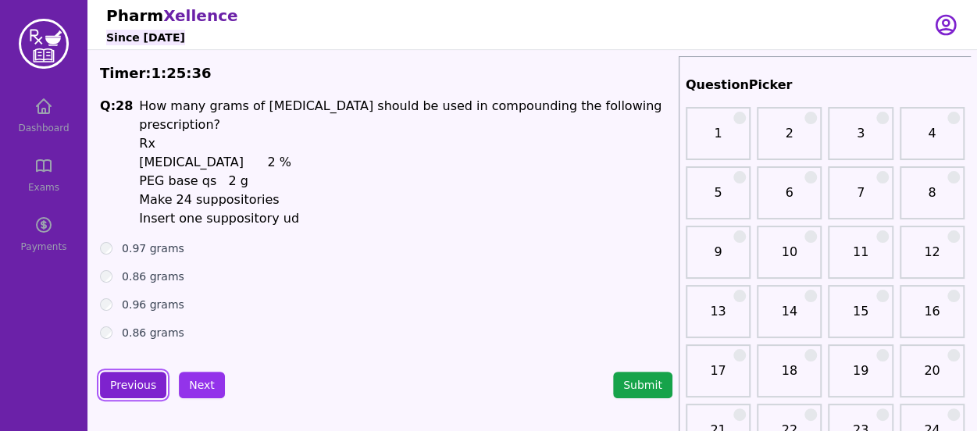
click at [133, 372] on button "Previous" at bounding box center [133, 385] width 66 height 27
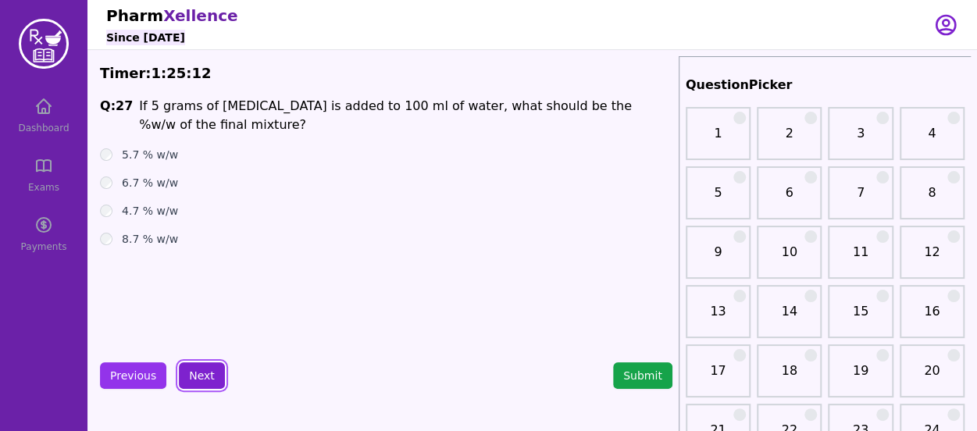
click at [197, 375] on button "Next" at bounding box center [202, 375] width 46 height 27
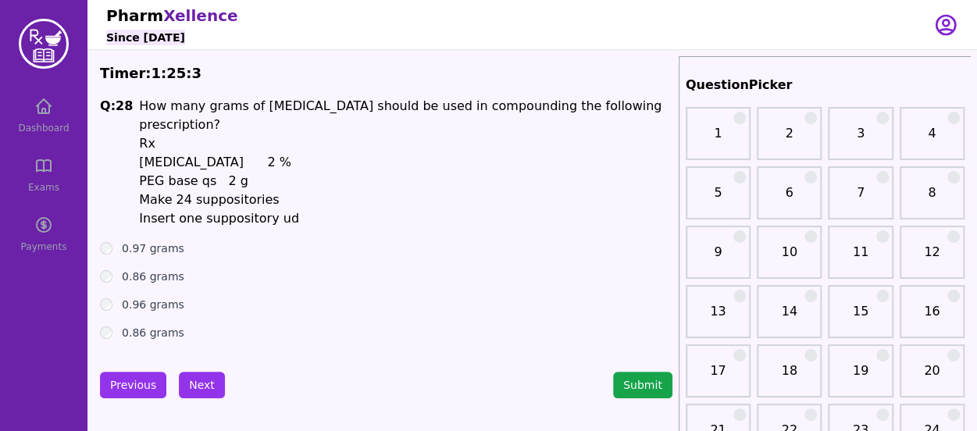
drag, startPoint x: 137, startPoint y: 103, endPoint x: 377, endPoint y: 194, distance: 257.2
click at [377, 194] on h1 "How many grams of [MEDICAL_DATA] should be used in compounding the following pr…" at bounding box center [405, 162] width 532 height 131
copy h1 "How many grams of [MEDICAL_DATA] should be used in compounding the following pr…"
click at [112, 169] on h1 "Q: 28" at bounding box center [116, 162] width 33 height 131
click at [187, 372] on button "Next" at bounding box center [202, 385] width 46 height 27
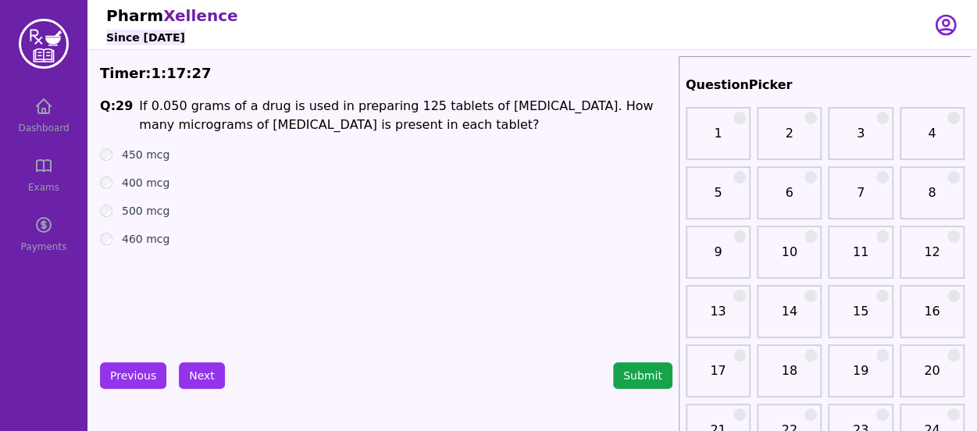
click at [159, 283] on div "Q: 29 If 0.050 grams of a drug is used in preparing 125 tablets of [MEDICAL_DAT…" at bounding box center [386, 214] width 572 height 234
click at [192, 379] on button "Next" at bounding box center [202, 375] width 46 height 27
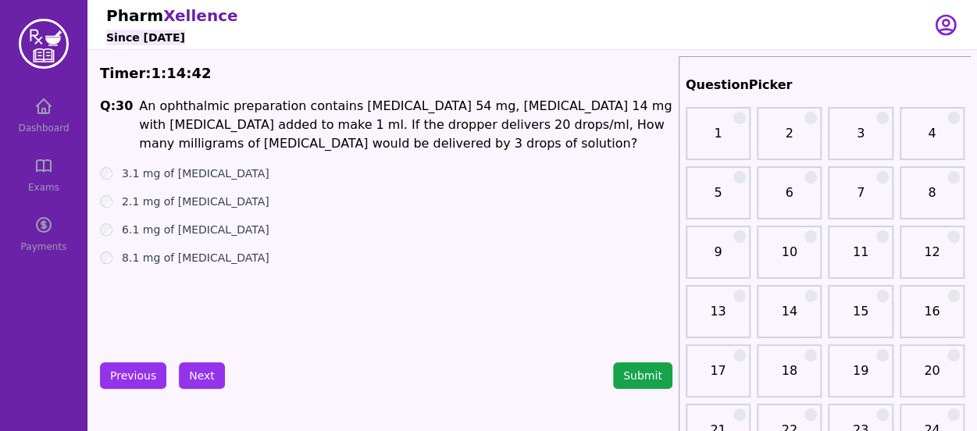
click at [100, 197] on div "2.1 mg of [MEDICAL_DATA]" at bounding box center [386, 202] width 572 height 16
click at [203, 369] on button "Next" at bounding box center [202, 375] width 46 height 27
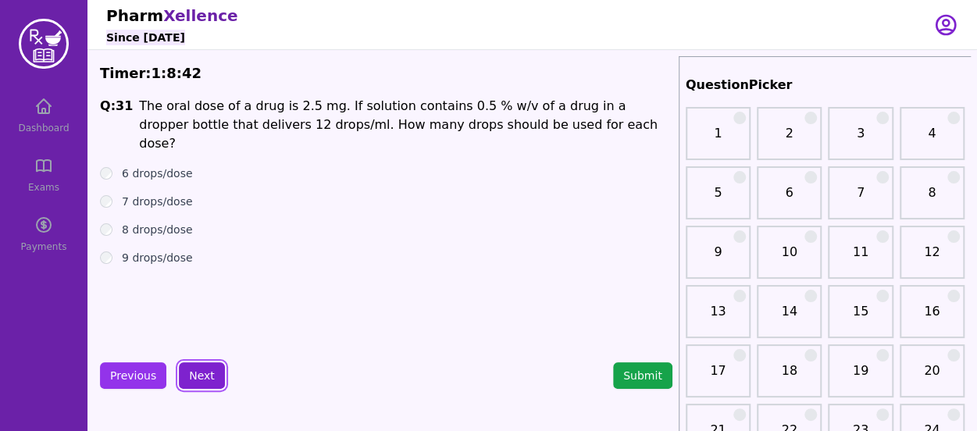
click at [201, 366] on button "Next" at bounding box center [202, 375] width 46 height 27
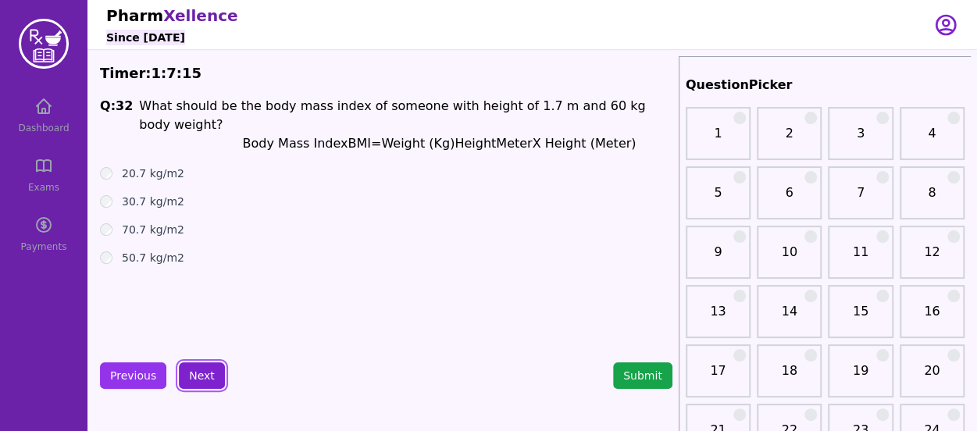
click at [201, 365] on button "Next" at bounding box center [202, 375] width 46 height 27
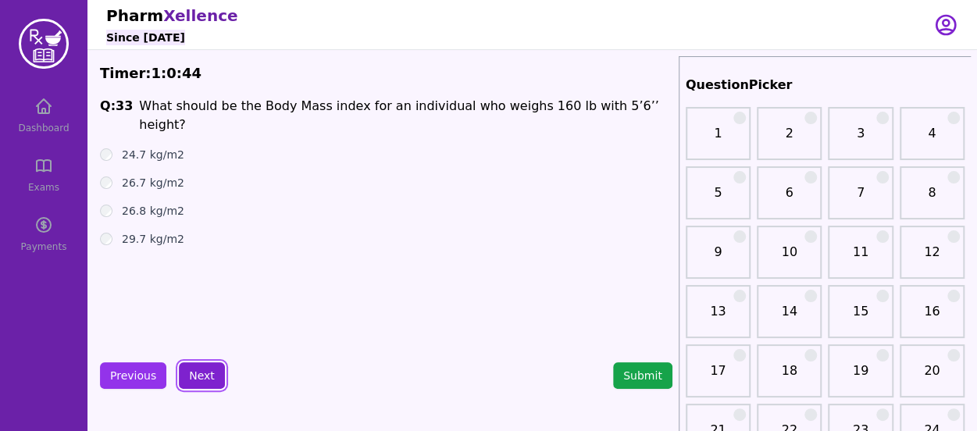
click at [196, 381] on button "Next" at bounding box center [202, 375] width 46 height 27
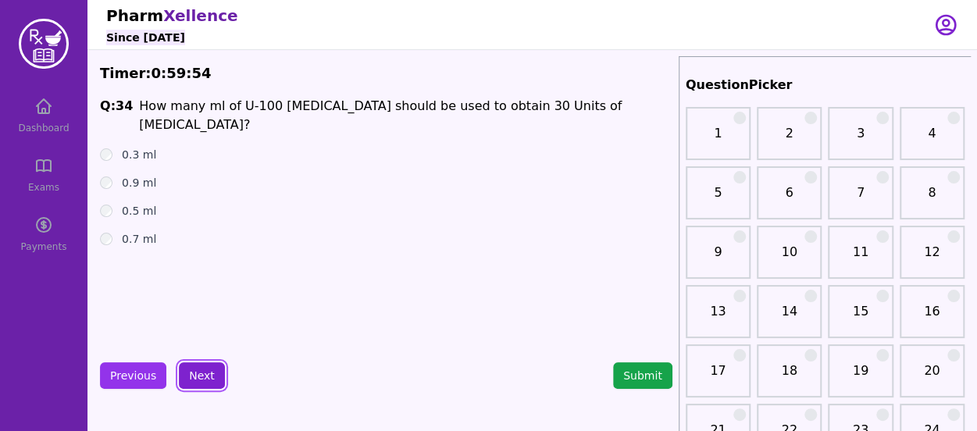
click at [204, 380] on button "Next" at bounding box center [202, 375] width 46 height 27
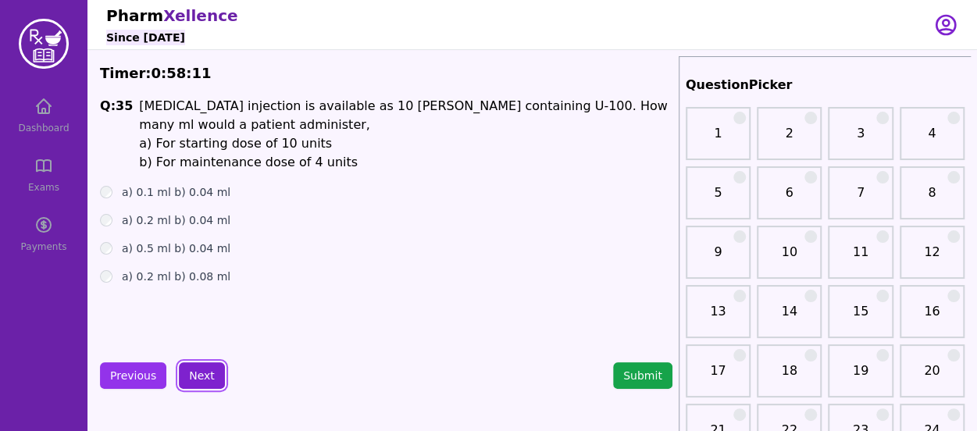
click at [200, 372] on button "Next" at bounding box center [202, 375] width 46 height 27
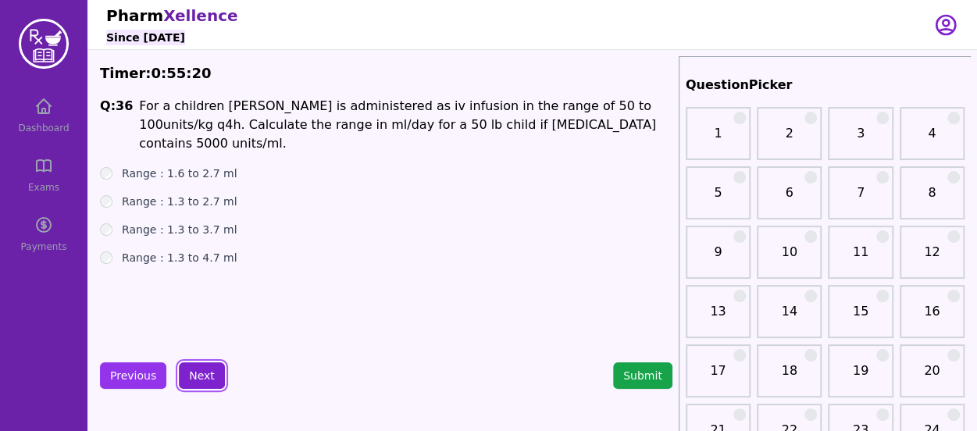
click at [198, 377] on button "Next" at bounding box center [202, 375] width 46 height 27
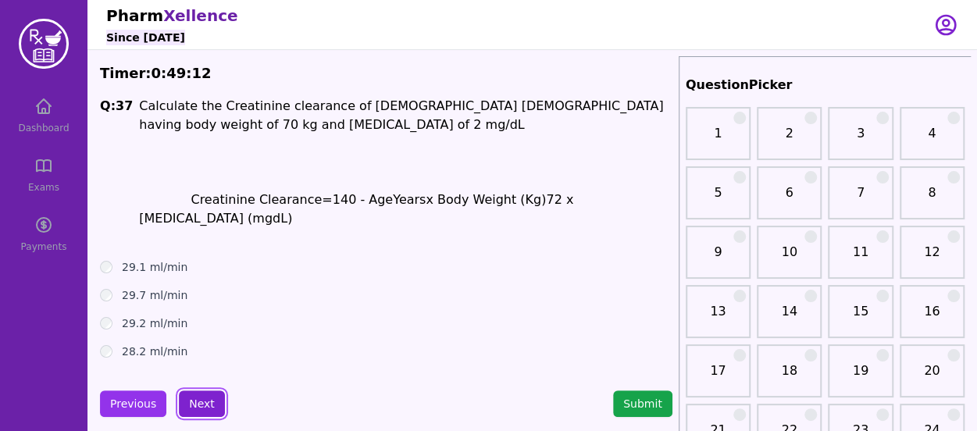
click at [197, 393] on button "Next" at bounding box center [202, 403] width 46 height 27
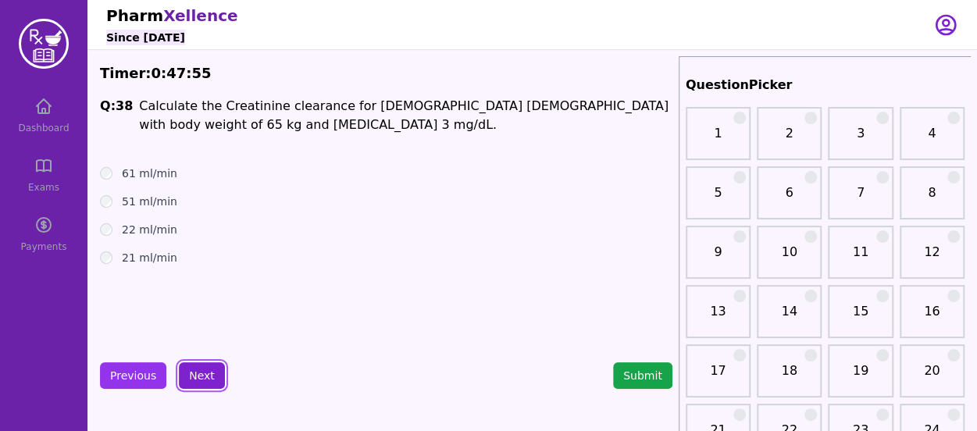
click at [207, 375] on button "Next" at bounding box center [202, 375] width 46 height 27
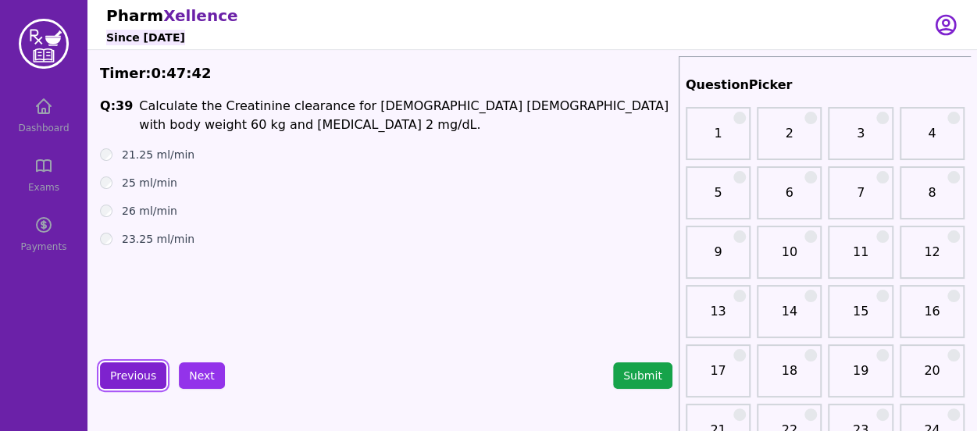
click at [134, 374] on button "Previous" at bounding box center [133, 375] width 66 height 27
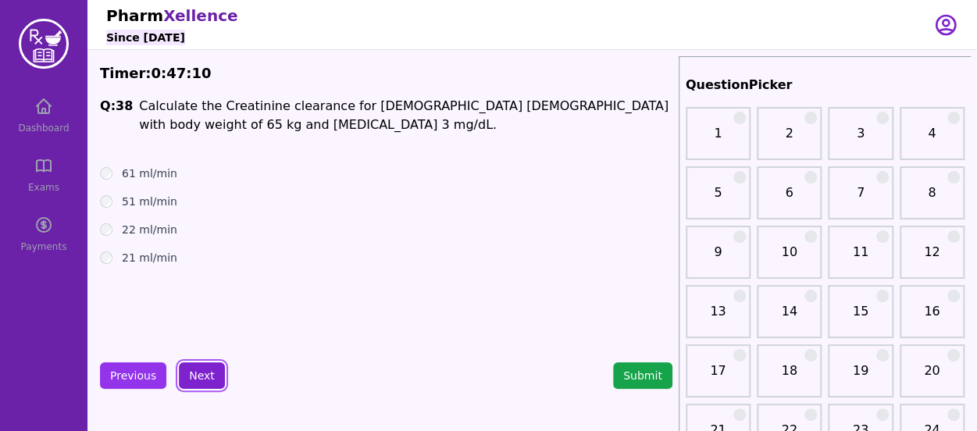
click at [199, 372] on button "Next" at bounding box center [202, 375] width 46 height 27
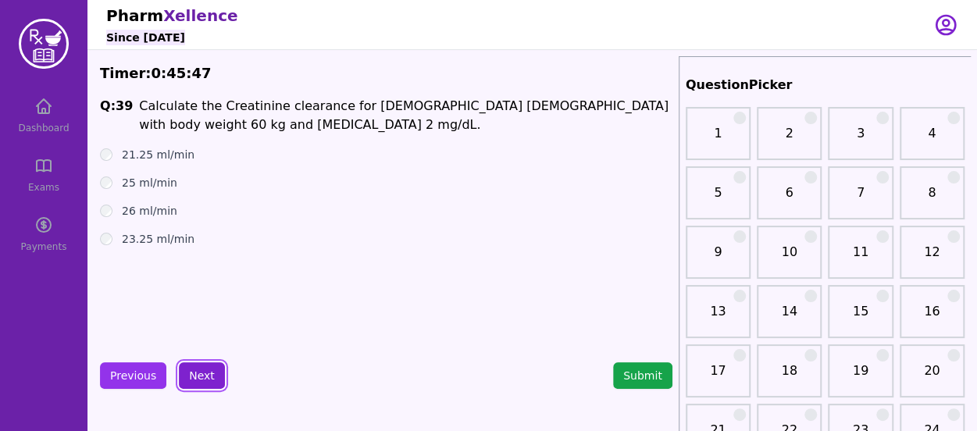
click at [191, 372] on button "Next" at bounding box center [202, 375] width 46 height 27
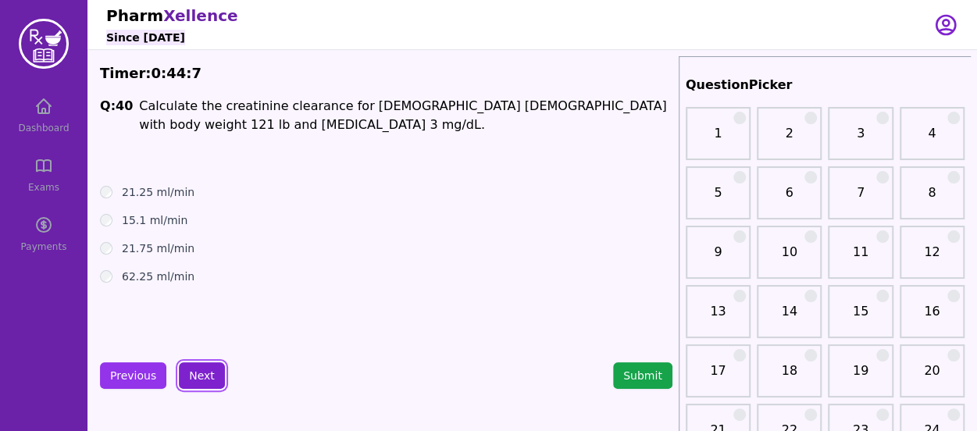
click at [197, 374] on button "Next" at bounding box center [202, 375] width 46 height 27
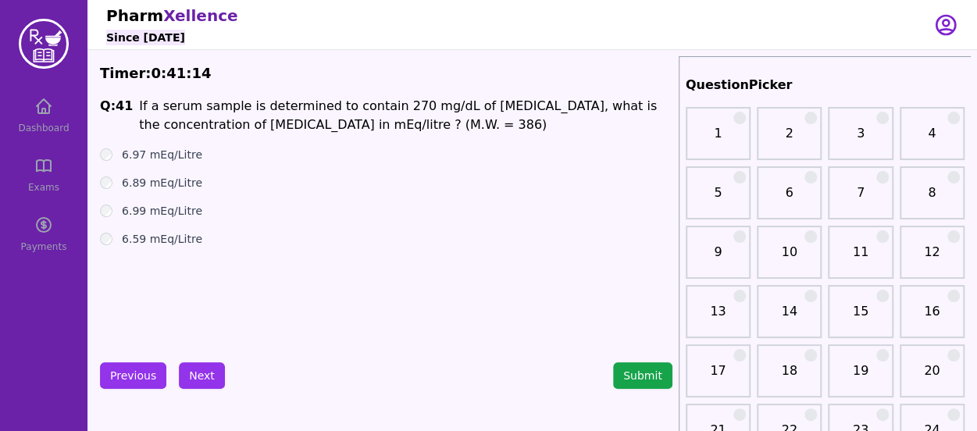
click at [137, 295] on div "Q: 41 If a serum sample is determined to contain 270 mg/dL of [MEDICAL_DATA], w…" at bounding box center [386, 214] width 572 height 234
click at [205, 374] on button "Next" at bounding box center [202, 375] width 46 height 27
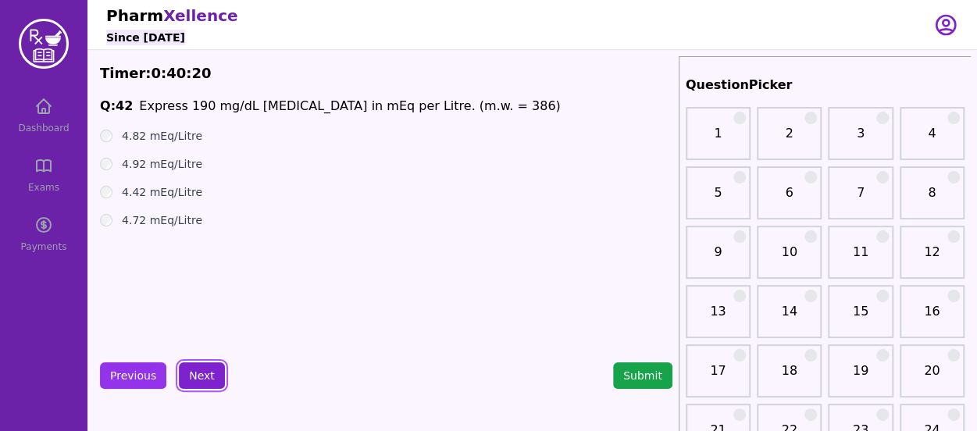
click at [205, 374] on button "Next" at bounding box center [202, 375] width 46 height 27
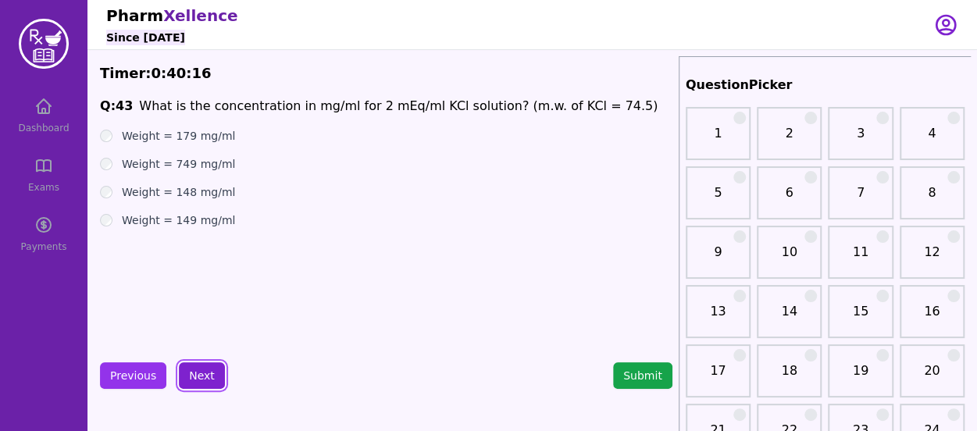
click at [205, 374] on button "Next" at bounding box center [202, 375] width 46 height 27
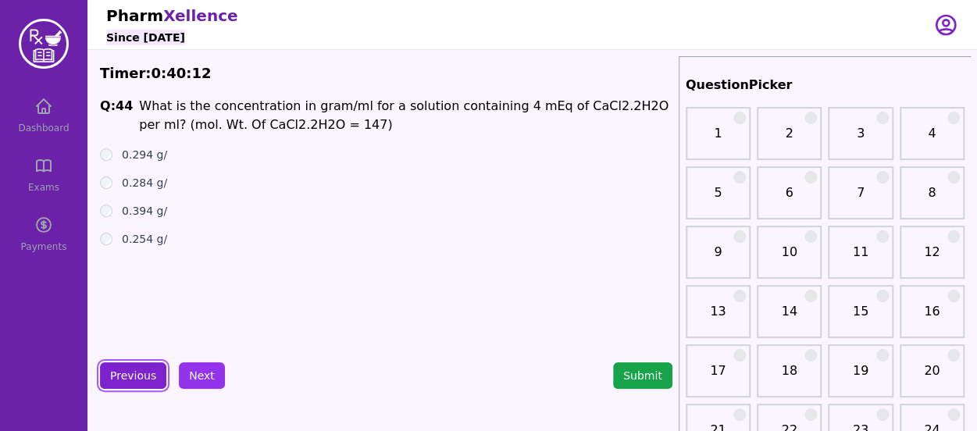
click at [133, 369] on button "Previous" at bounding box center [133, 375] width 66 height 27
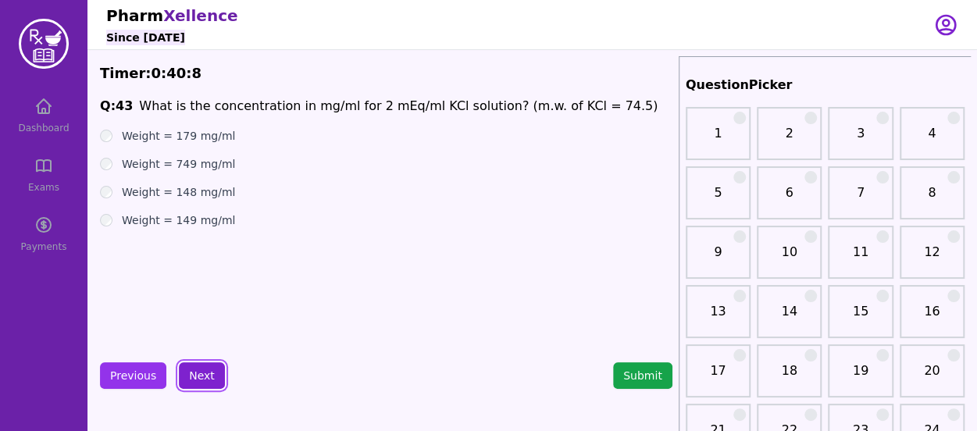
click at [201, 371] on button "Next" at bounding box center [202, 375] width 46 height 27
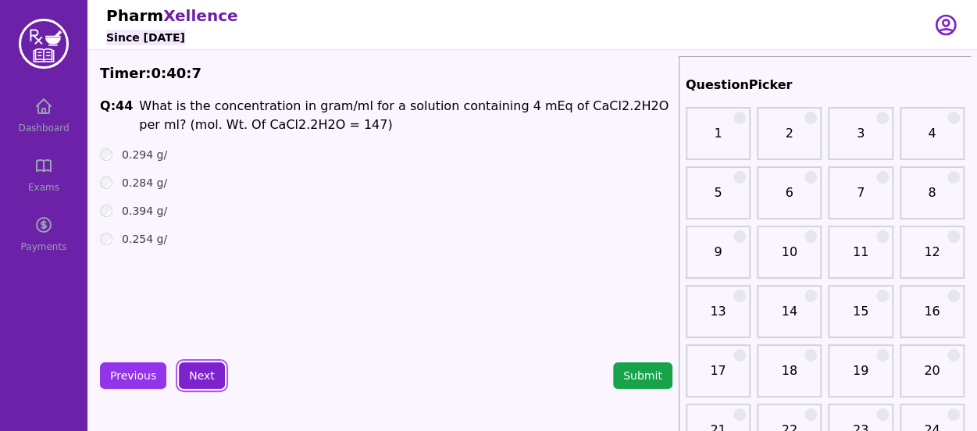
click at [201, 371] on button "Next" at bounding box center [202, 375] width 46 height 27
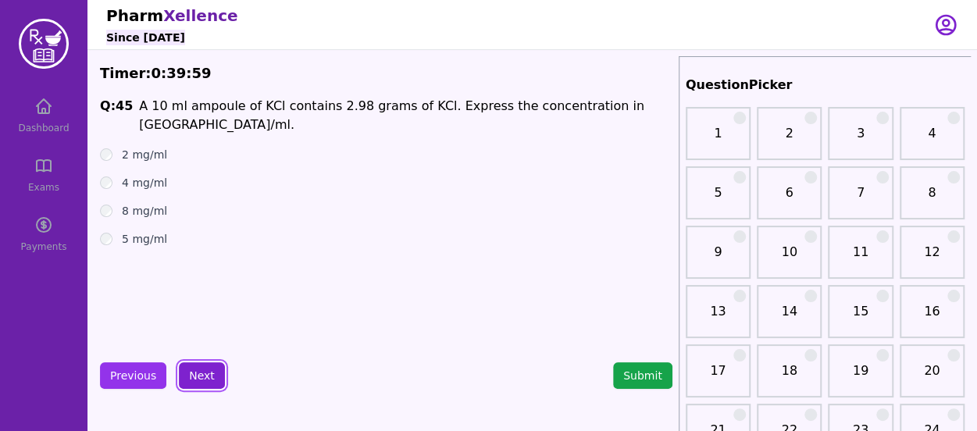
click at [201, 371] on button "Next" at bounding box center [202, 375] width 46 height 27
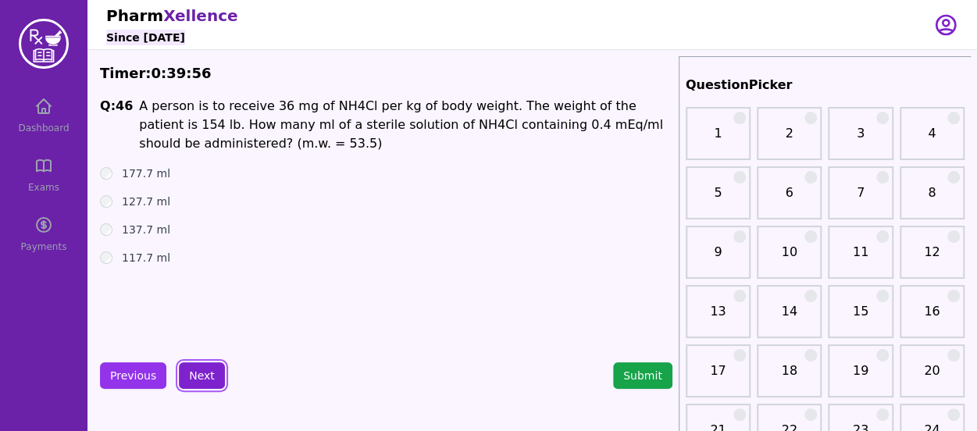
click at [201, 371] on button "Next" at bounding box center [202, 375] width 46 height 27
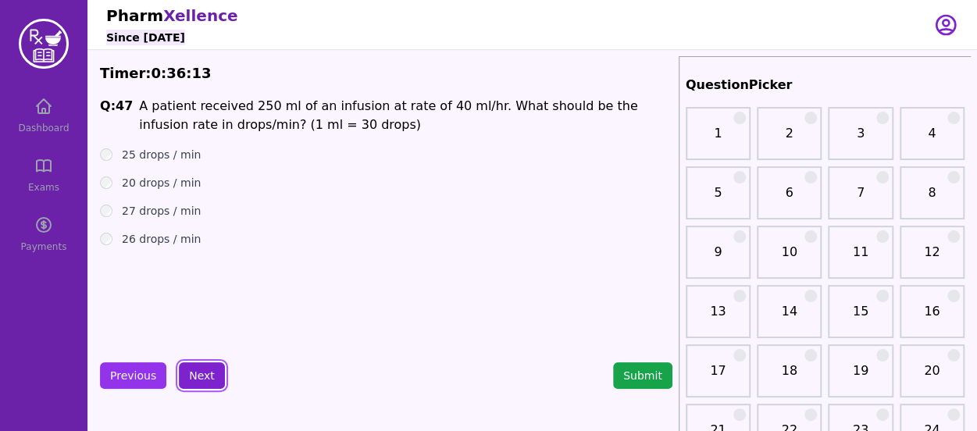
click at [195, 369] on button "Next" at bounding box center [202, 375] width 46 height 27
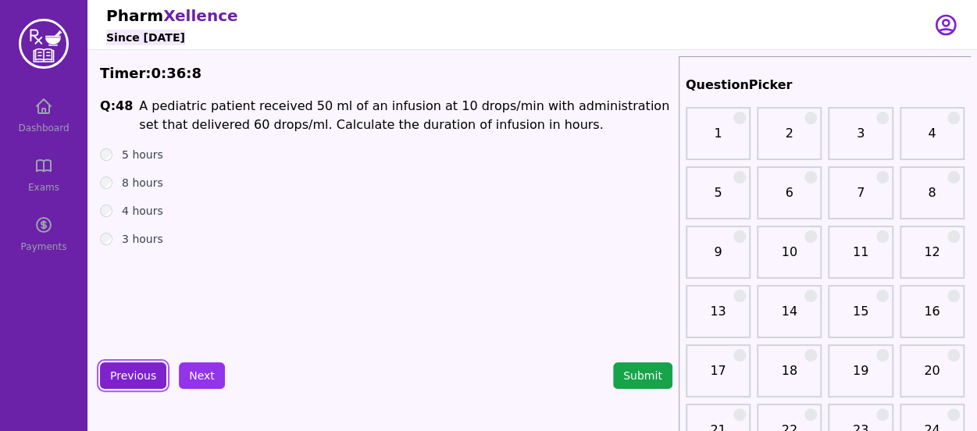
click at [139, 372] on button "Previous" at bounding box center [133, 375] width 66 height 27
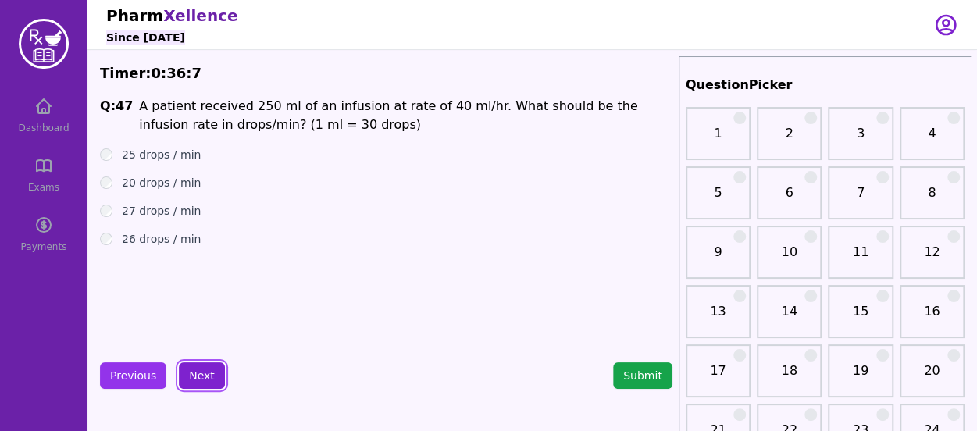
click at [192, 375] on button "Next" at bounding box center [202, 375] width 46 height 27
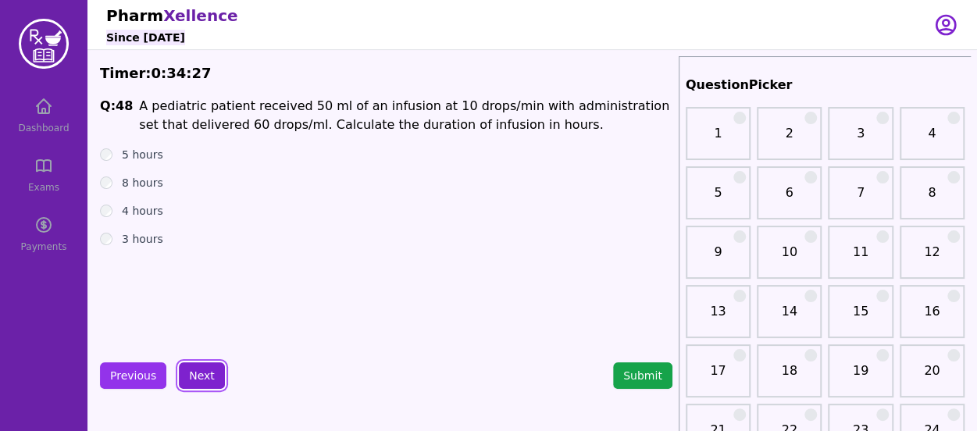
click at [188, 365] on button "Next" at bounding box center [202, 375] width 46 height 27
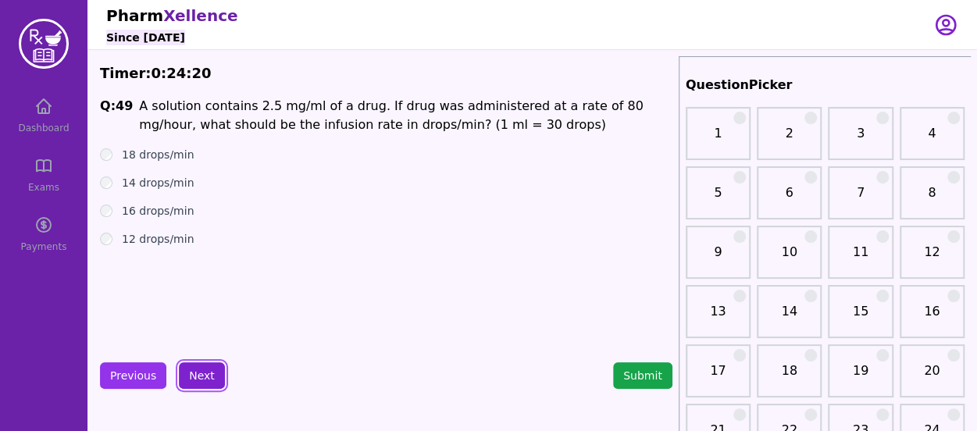
click at [203, 372] on button "Next" at bounding box center [202, 375] width 46 height 27
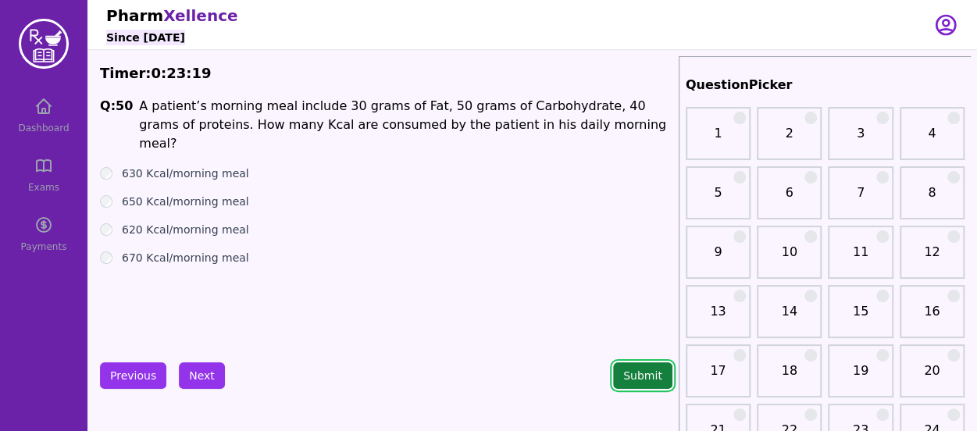
click at [623, 375] on button "Submit" at bounding box center [642, 375] width 59 height 27
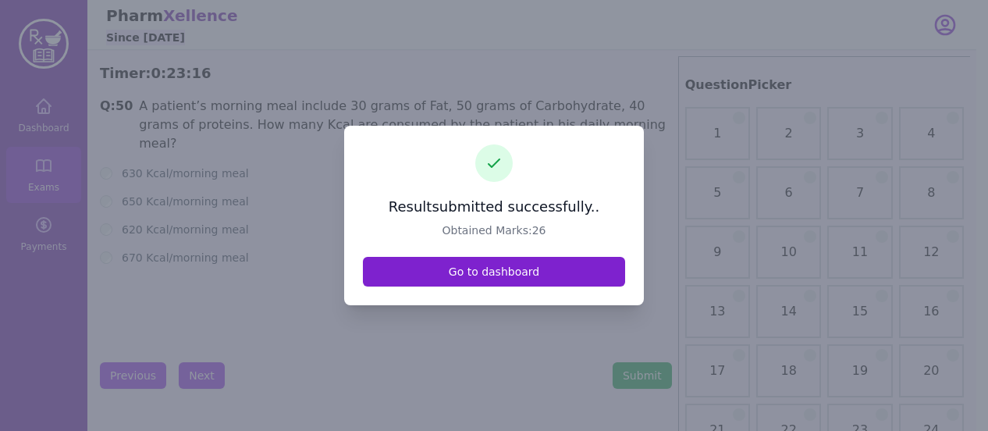
click at [439, 267] on link "Go to dashboard" at bounding box center [494, 272] width 262 height 30
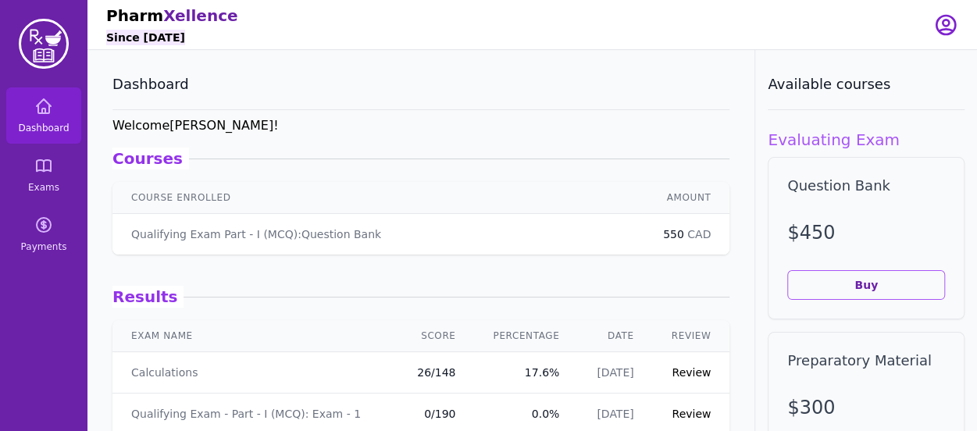
scroll to position [151, 0]
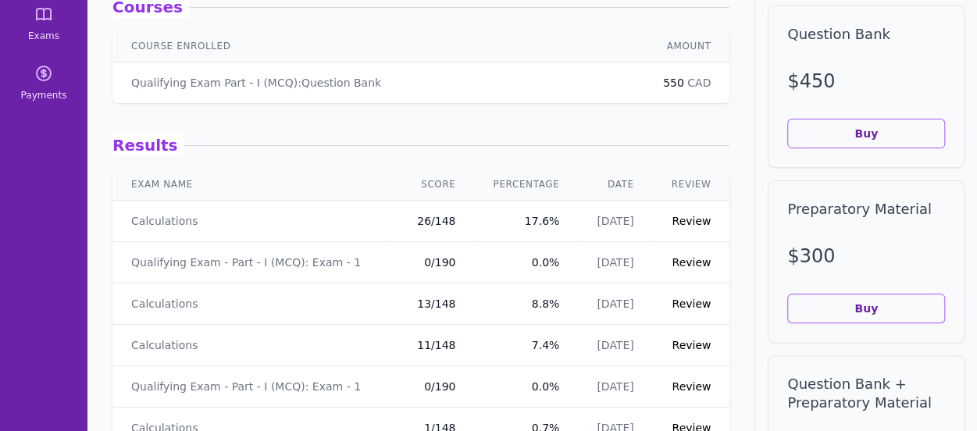
click at [674, 221] on link "Review" at bounding box center [690, 221] width 39 height 12
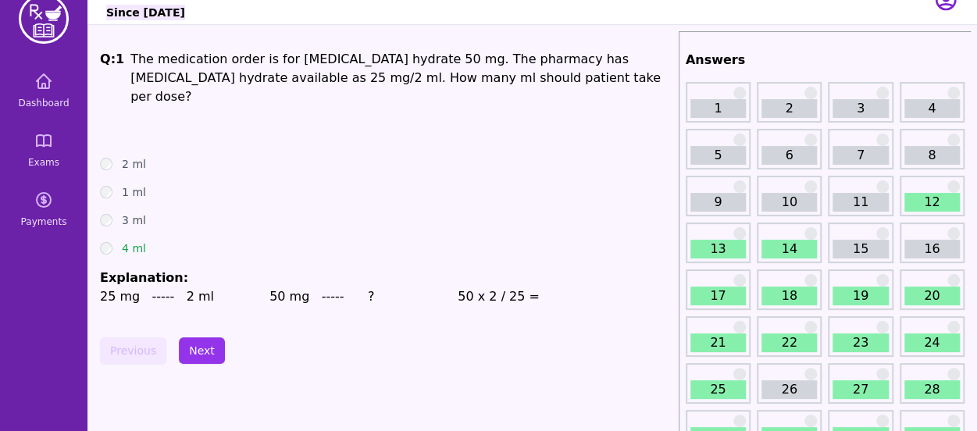
scroll to position [24, 0]
click at [940, 205] on link "12" at bounding box center [931, 203] width 55 height 19
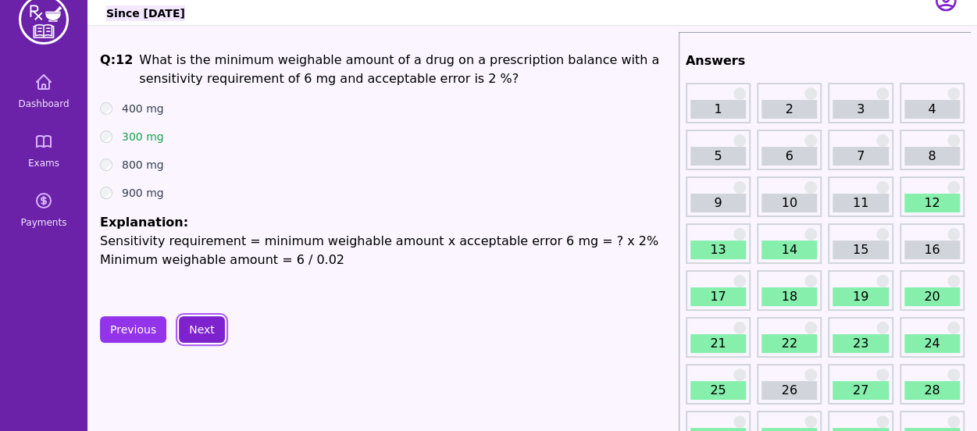
click at [203, 333] on button "Next" at bounding box center [202, 329] width 46 height 27
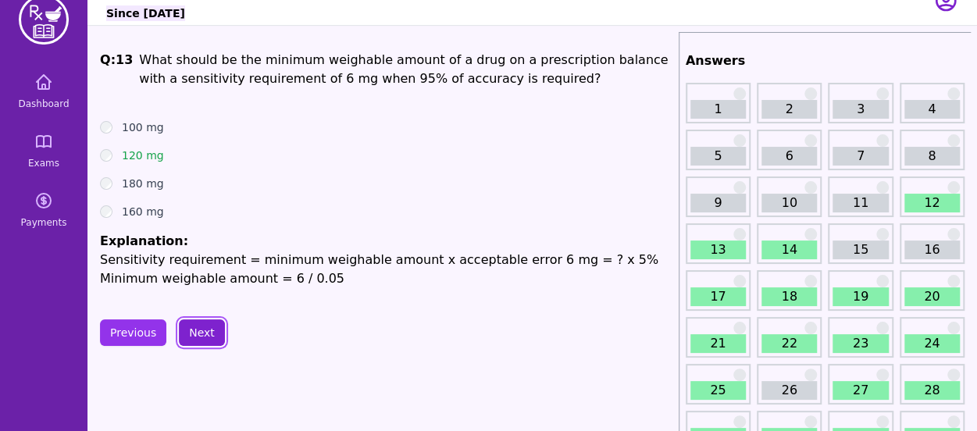
click at [203, 333] on button "Next" at bounding box center [202, 332] width 46 height 27
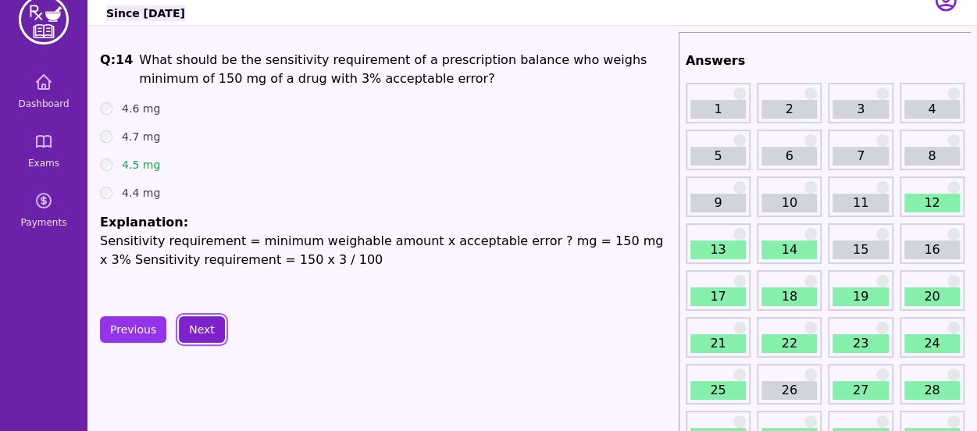
click at [203, 333] on button "Next" at bounding box center [202, 329] width 46 height 27
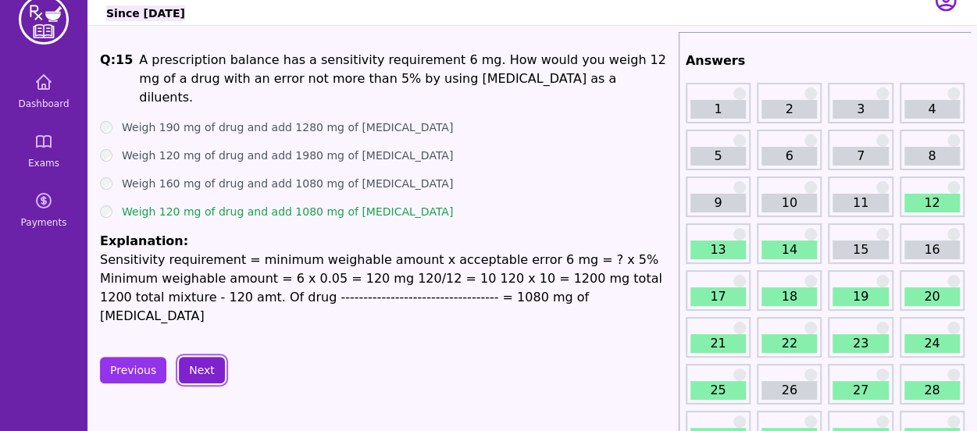
click at [203, 357] on button "Next" at bounding box center [202, 370] width 46 height 27
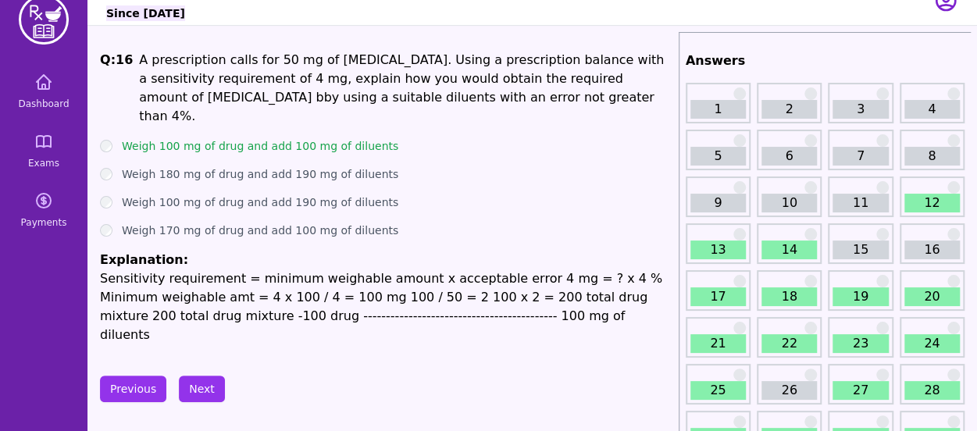
click at [201, 375] on button "Next" at bounding box center [202, 388] width 46 height 27
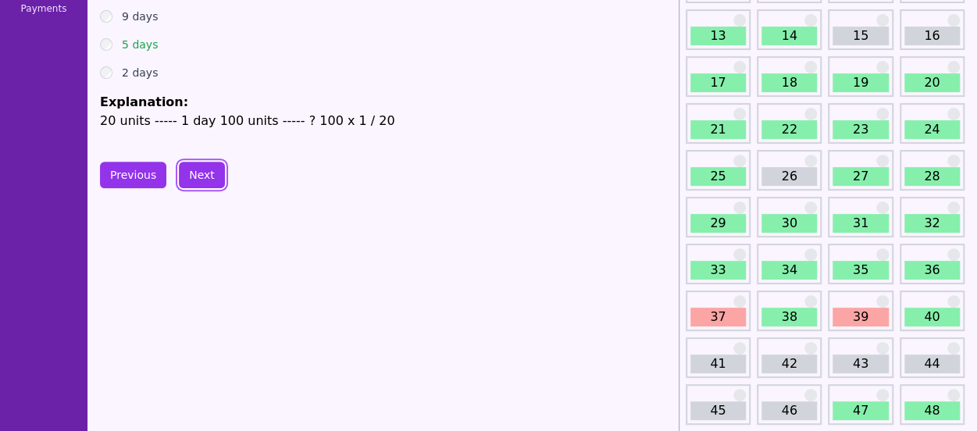
scroll to position [240, 0]
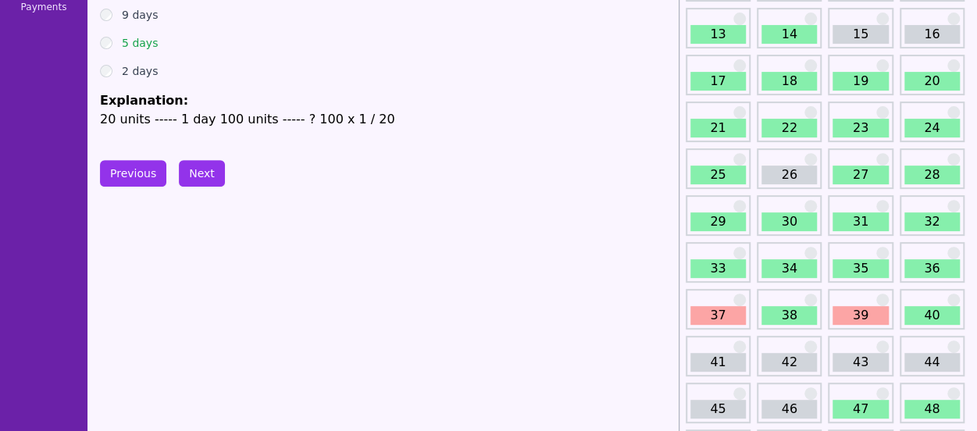
click at [717, 304] on div "37" at bounding box center [717, 309] width 65 height 41
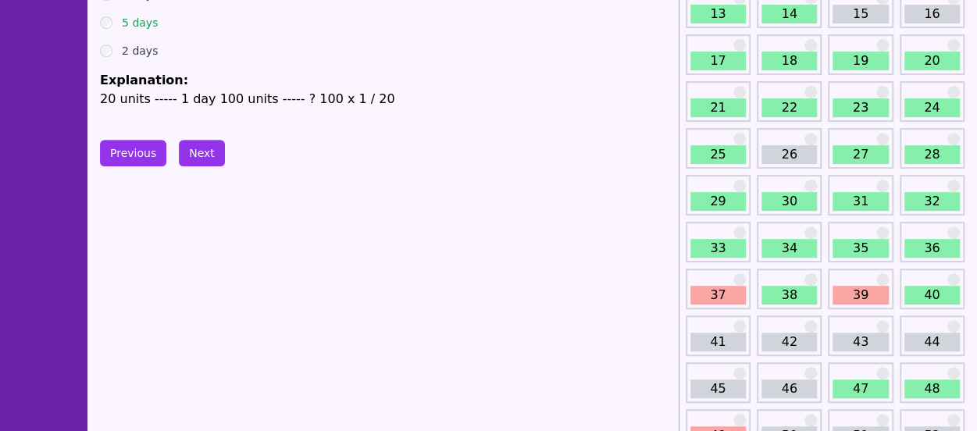
scroll to position [241, 0]
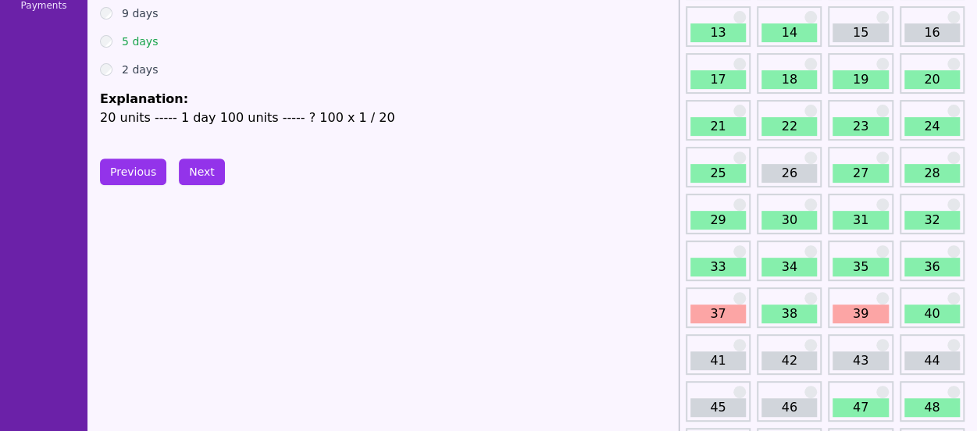
click at [712, 306] on link "37" at bounding box center [717, 313] width 55 height 19
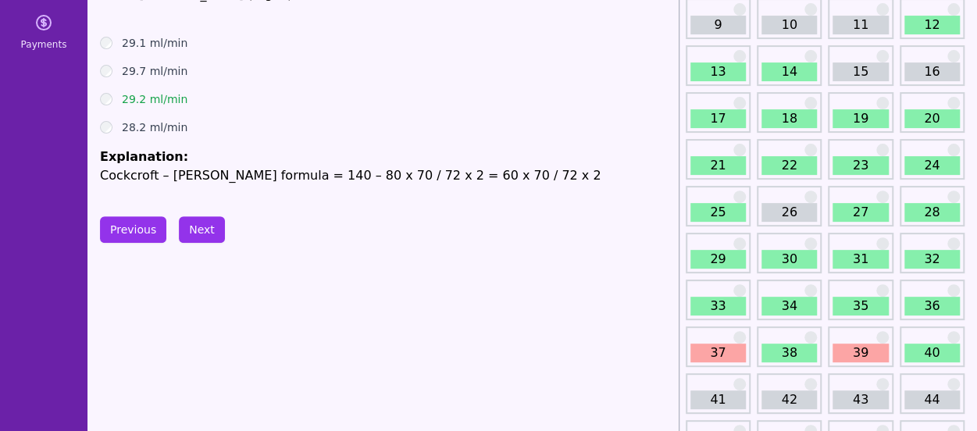
scroll to position [205, 0]
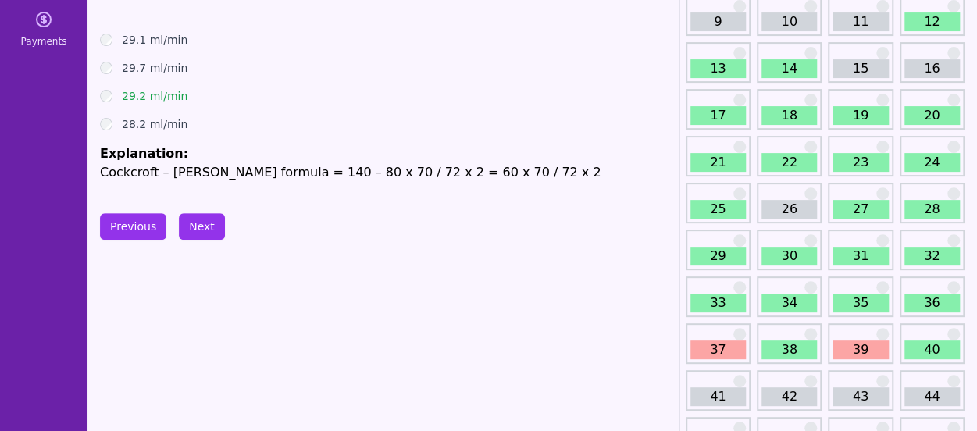
click at [859, 344] on link "39" at bounding box center [859, 349] width 55 height 19
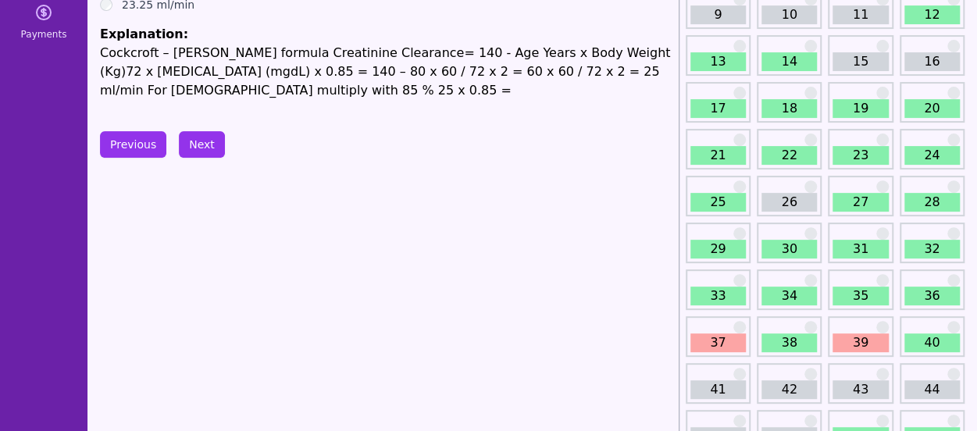
scroll to position [213, 0]
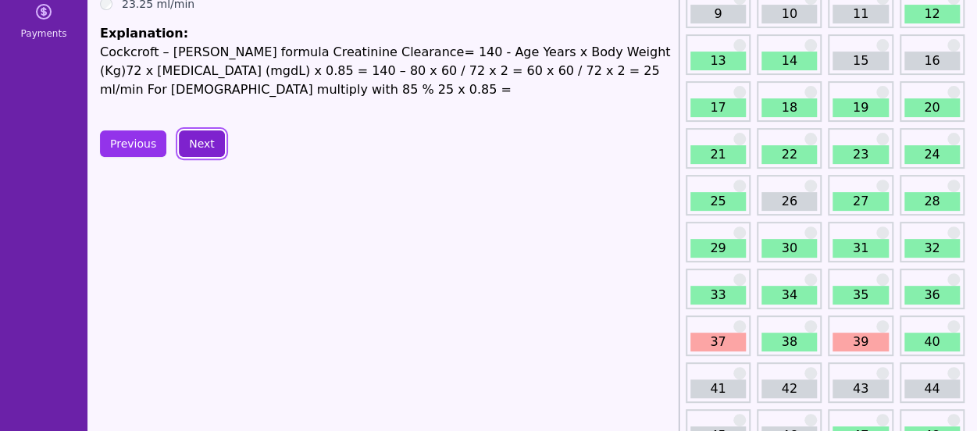
click at [203, 150] on button "Next" at bounding box center [202, 143] width 46 height 27
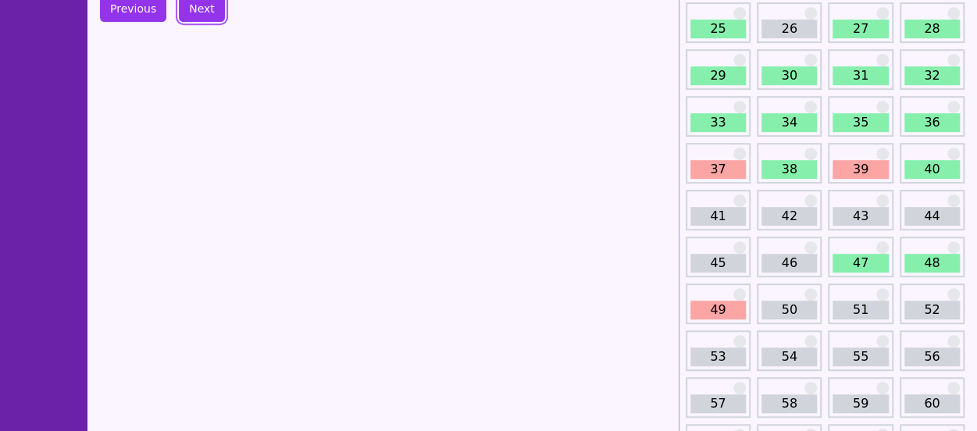
scroll to position [386, 0]
click at [712, 305] on link "49" at bounding box center [717, 309] width 55 height 19
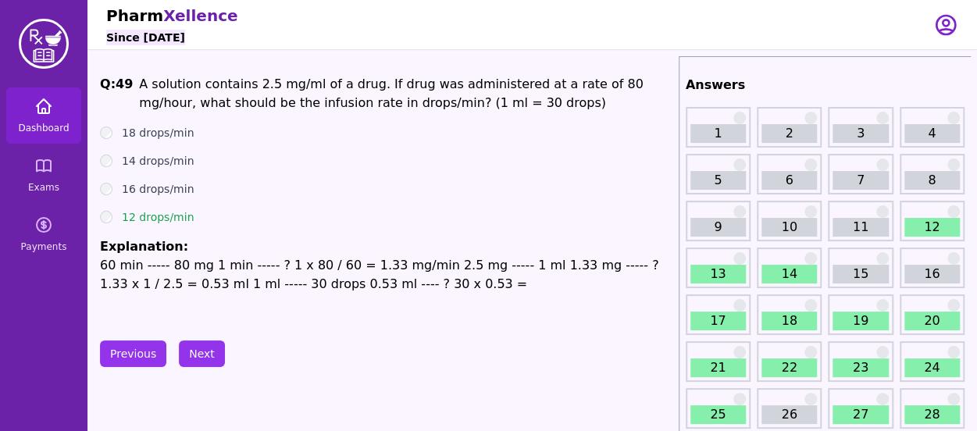
click at [38, 121] on link "Dashboard" at bounding box center [43, 115] width 75 height 56
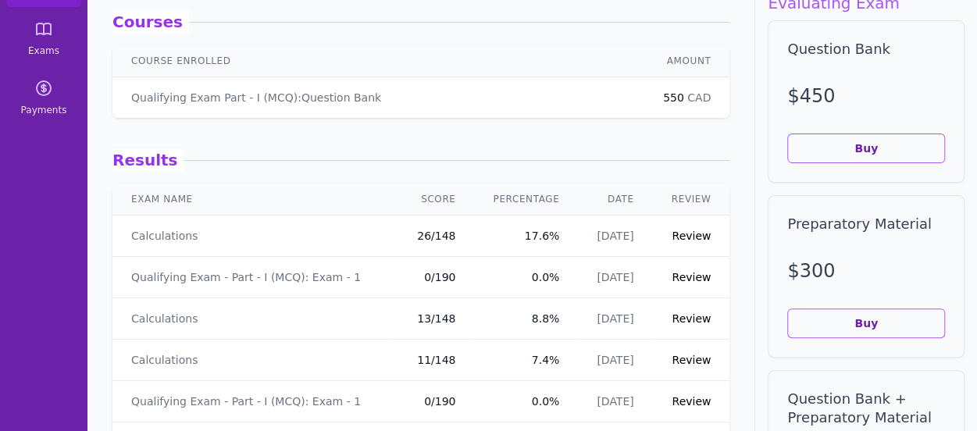
scroll to position [148, 0]
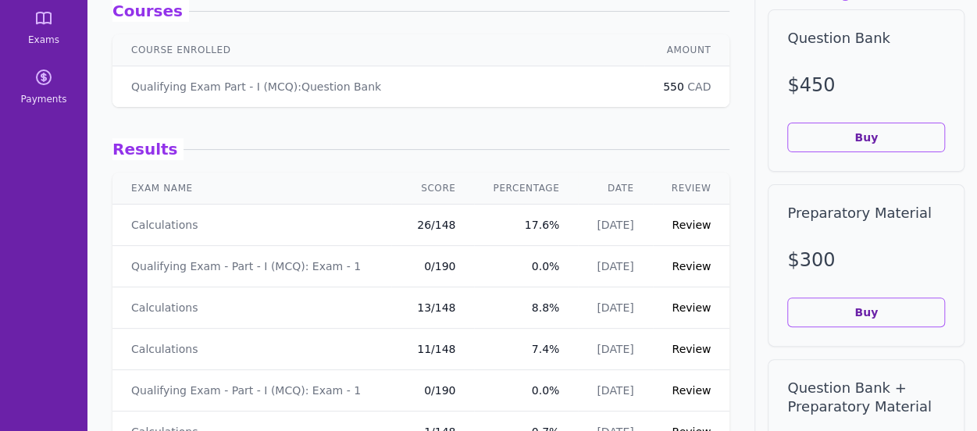
click at [672, 301] on link "Review" at bounding box center [690, 307] width 39 height 12
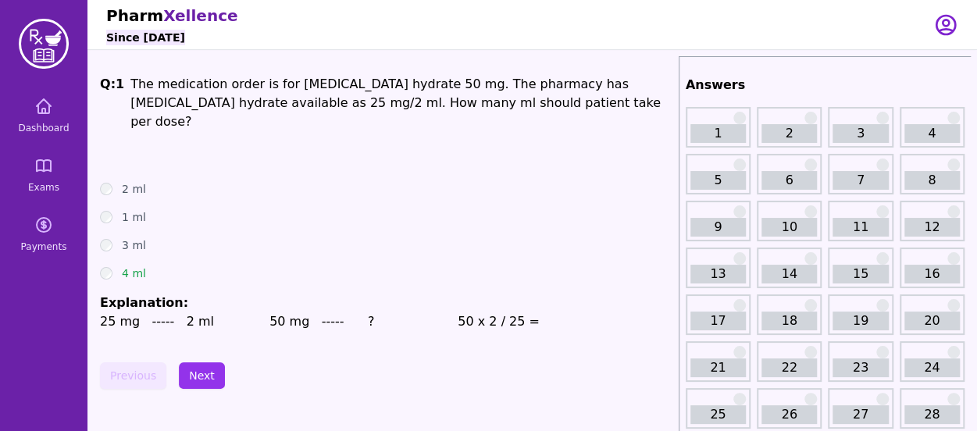
scroll to position [12, 0]
